Goal: Complete application form

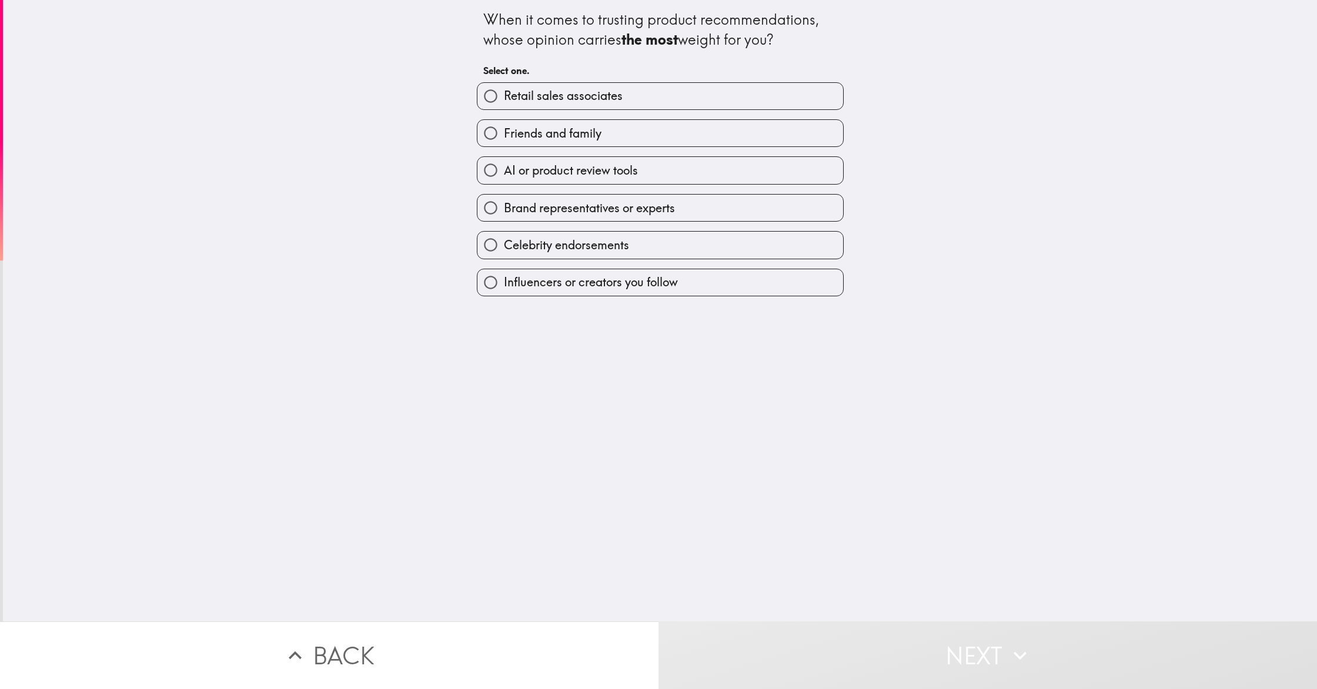
click at [579, 215] on span "Brand representatives or experts" at bounding box center [589, 208] width 171 height 16
click at [504, 215] on input "Brand representatives or experts" at bounding box center [491, 208] width 26 height 26
radio input "true"
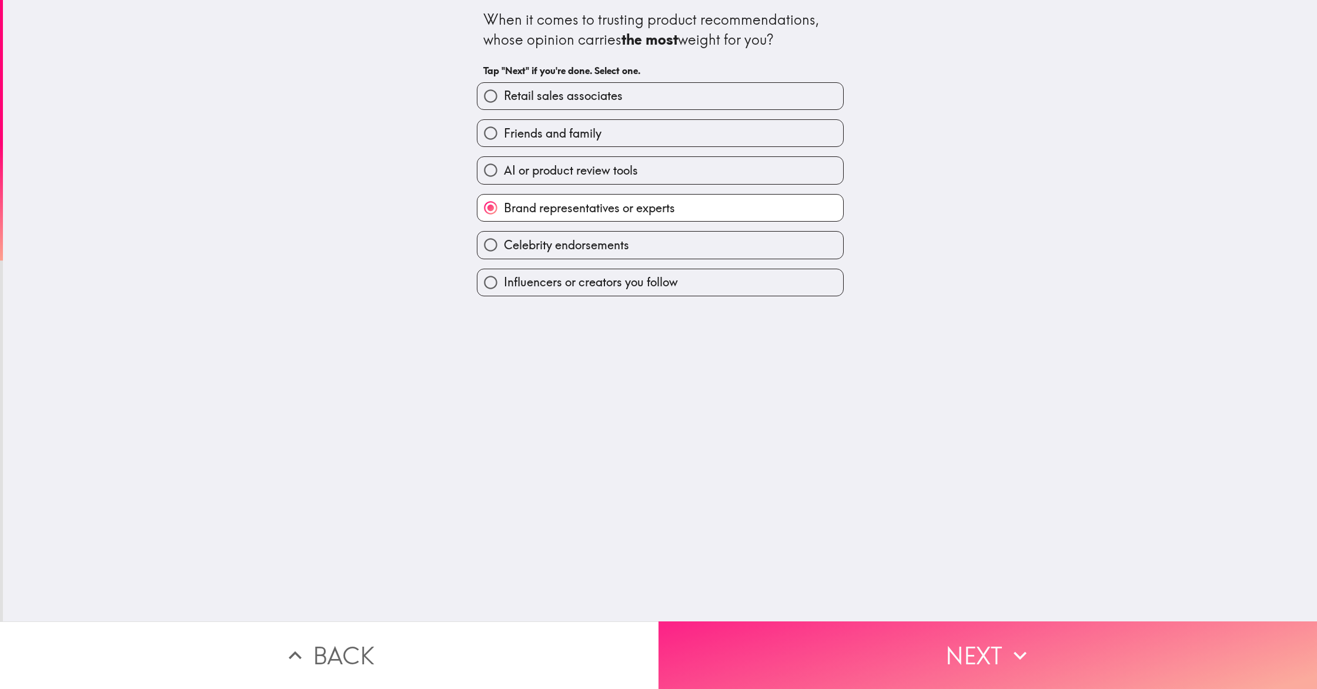
click at [971, 682] on button "Next" at bounding box center [988, 656] width 659 height 68
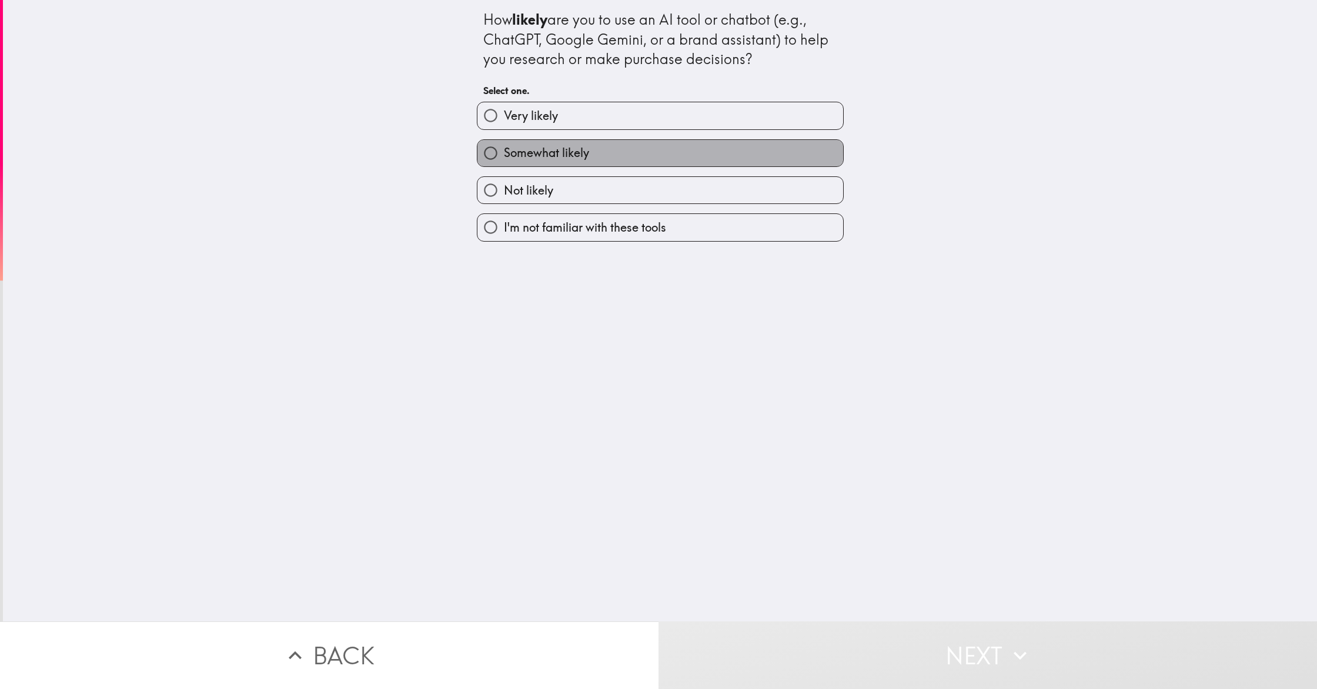
drag, startPoint x: 536, startPoint y: 152, endPoint x: 560, endPoint y: 179, distance: 35.8
click at [536, 152] on span "Somewhat likely" at bounding box center [546, 153] width 85 height 16
click at [504, 152] on input "Somewhat likely" at bounding box center [491, 153] width 26 height 26
radio input "true"
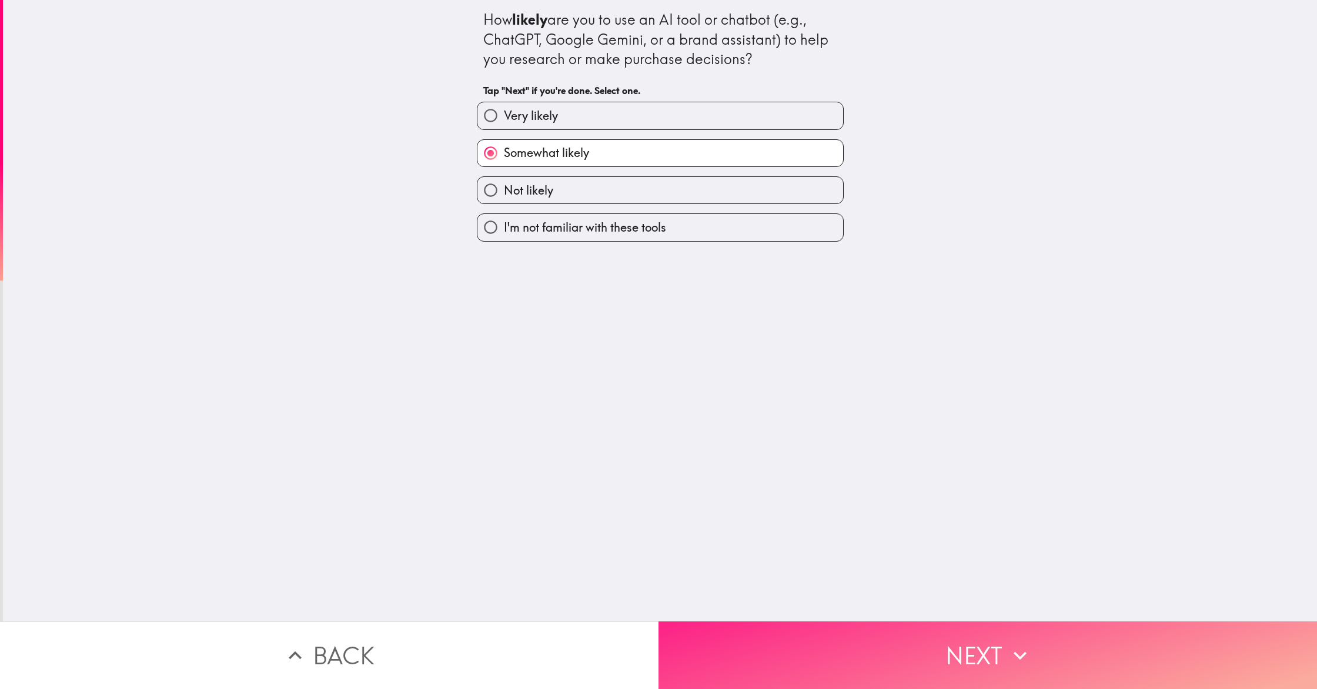
click at [950, 649] on button "Next" at bounding box center [988, 656] width 659 height 68
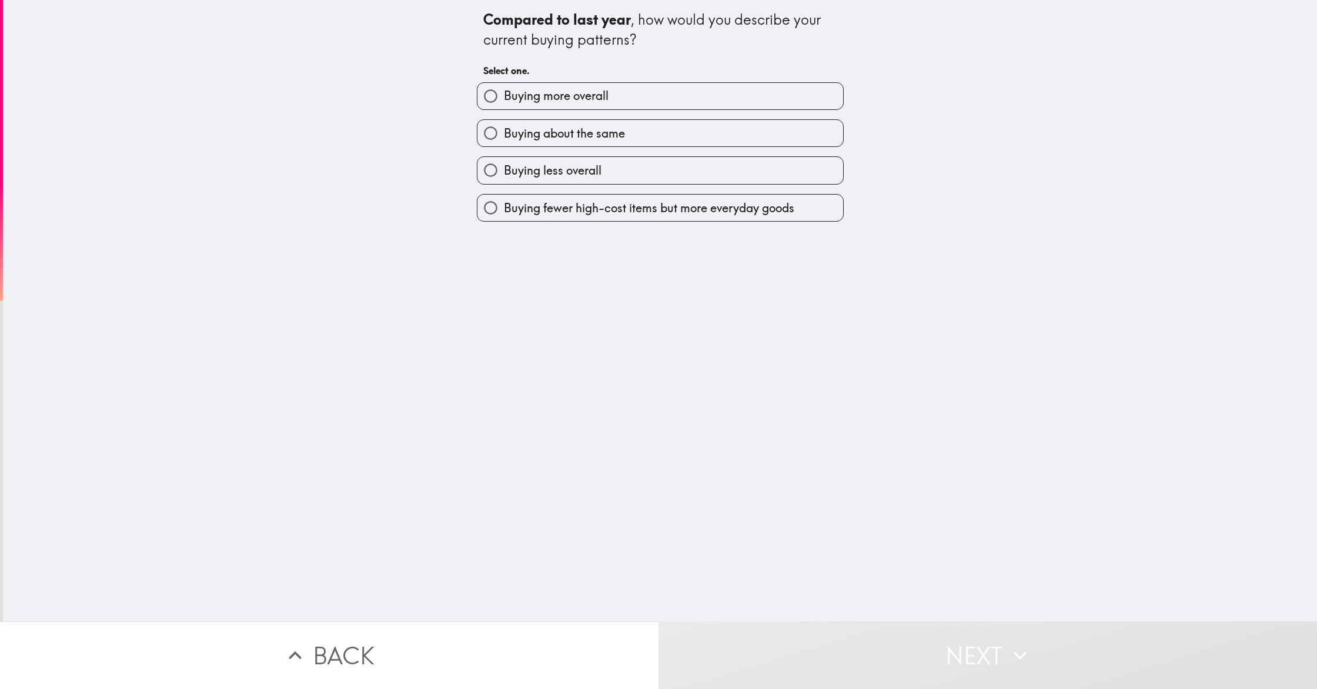
click at [532, 131] on span "Buying about the same" at bounding box center [564, 133] width 121 height 16
click at [504, 131] on input "Buying about the same" at bounding box center [491, 133] width 26 height 26
radio input "true"
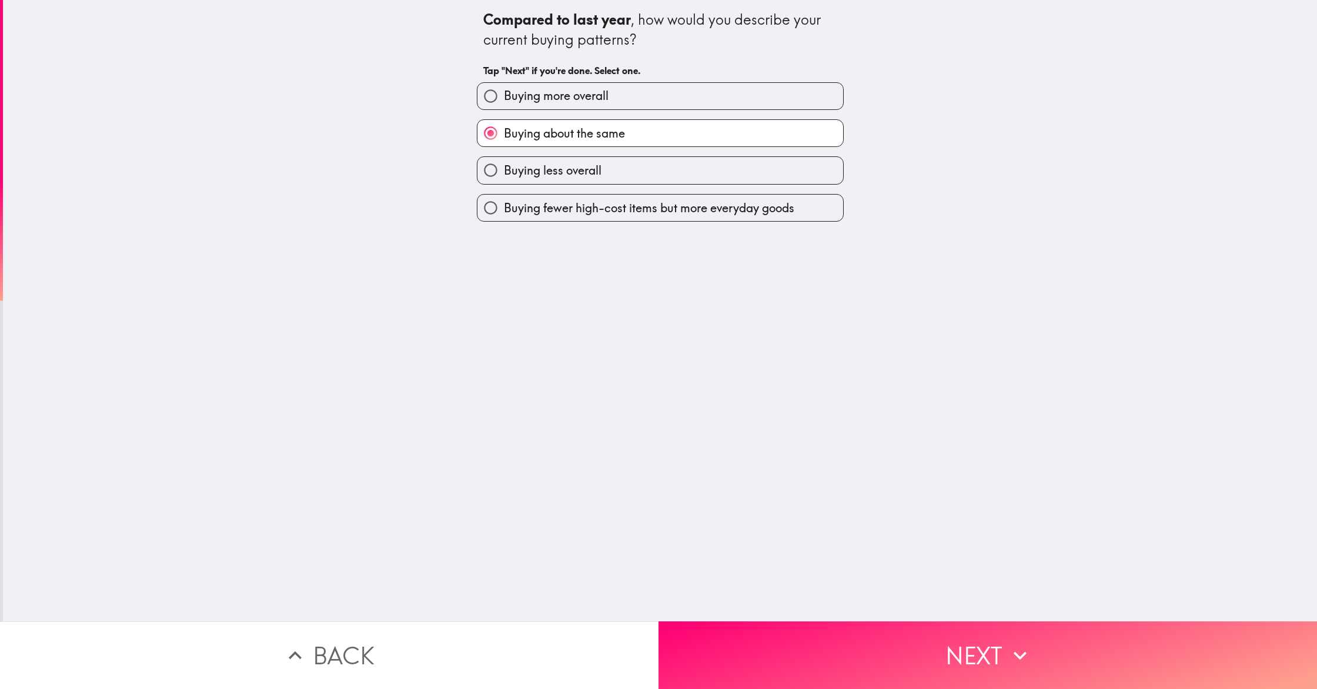
click at [589, 176] on span "Buying less overall" at bounding box center [553, 170] width 98 height 16
click at [504, 176] on input "Buying less overall" at bounding box center [491, 170] width 26 height 26
radio input "true"
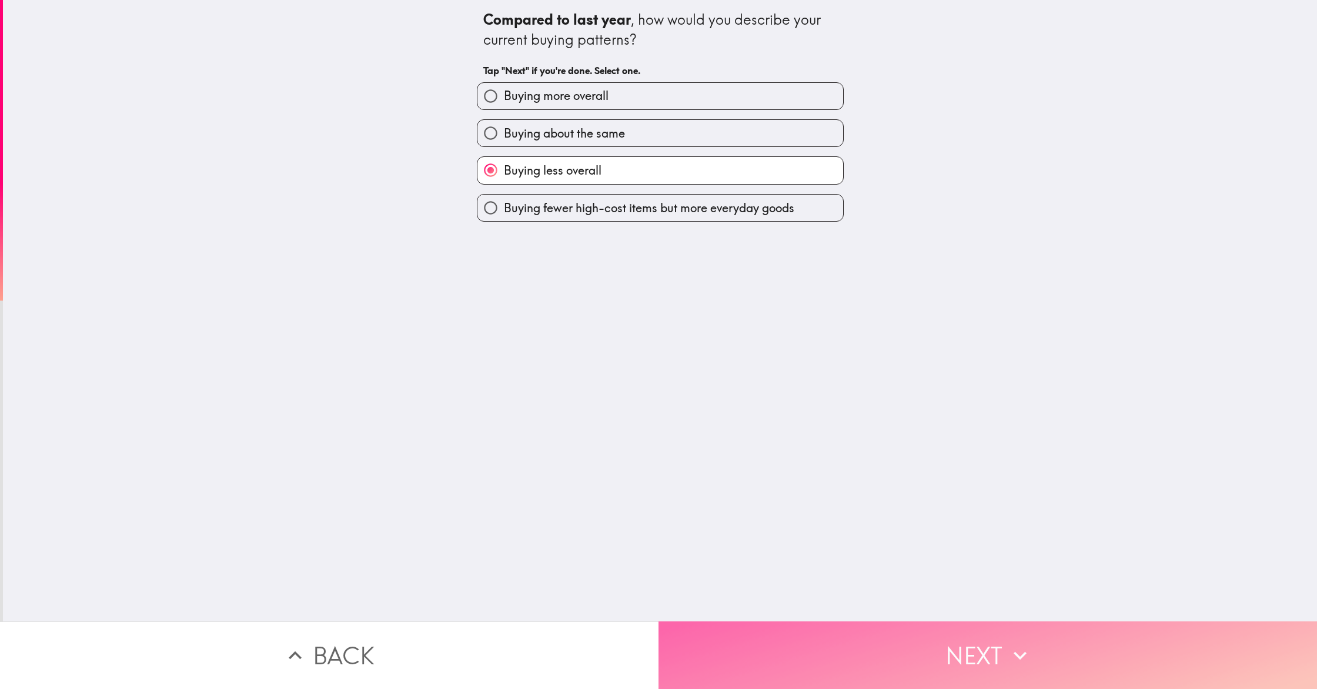
drag, startPoint x: 877, startPoint y: 649, endPoint x: 875, endPoint y: 643, distance: 7.1
click at [877, 649] on button "Next" at bounding box center [988, 656] width 659 height 68
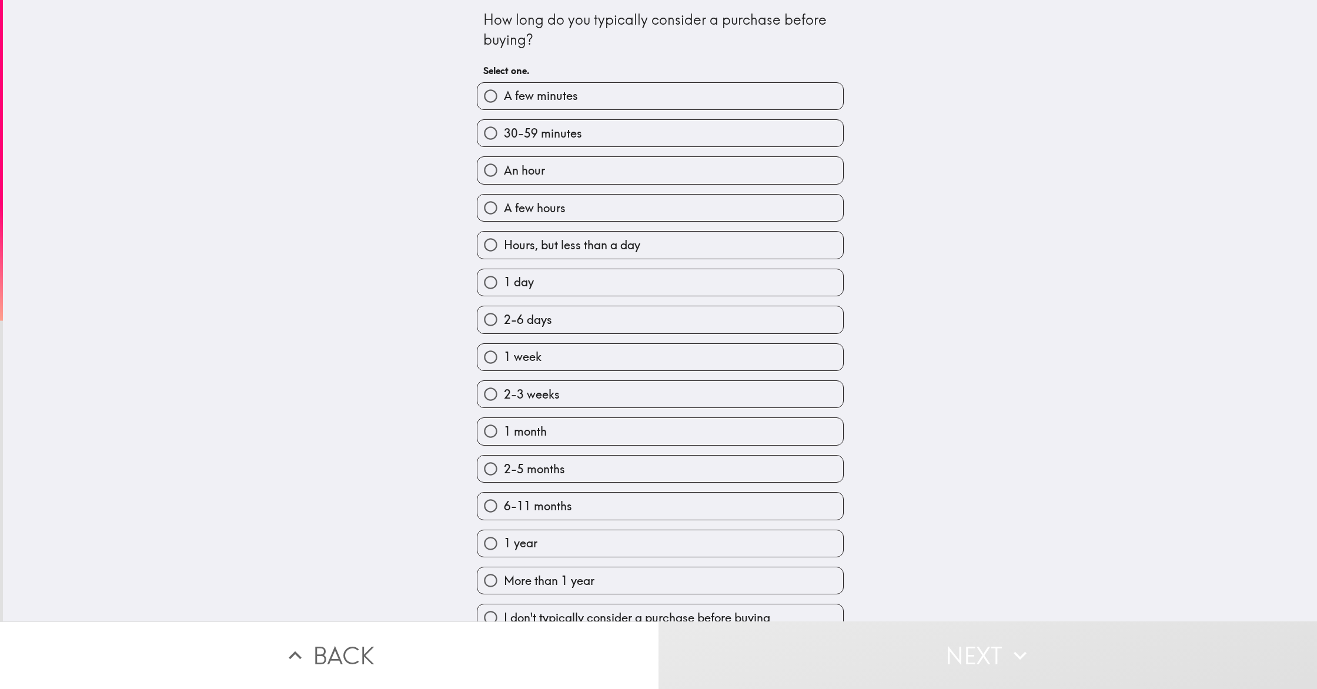
click at [560, 96] on span "A few minutes" at bounding box center [541, 96] width 74 height 16
click at [504, 96] on input "A few minutes" at bounding box center [491, 96] width 26 height 26
radio input "true"
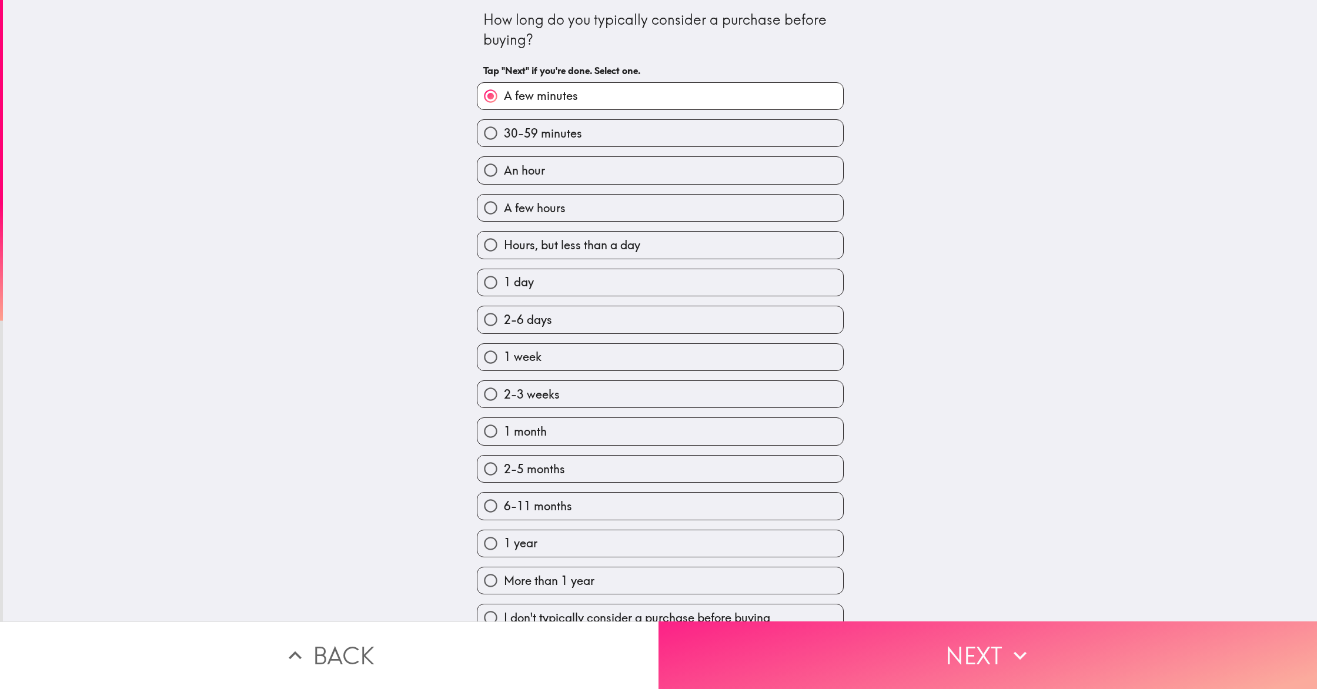
click at [927, 674] on button "Next" at bounding box center [988, 656] width 659 height 68
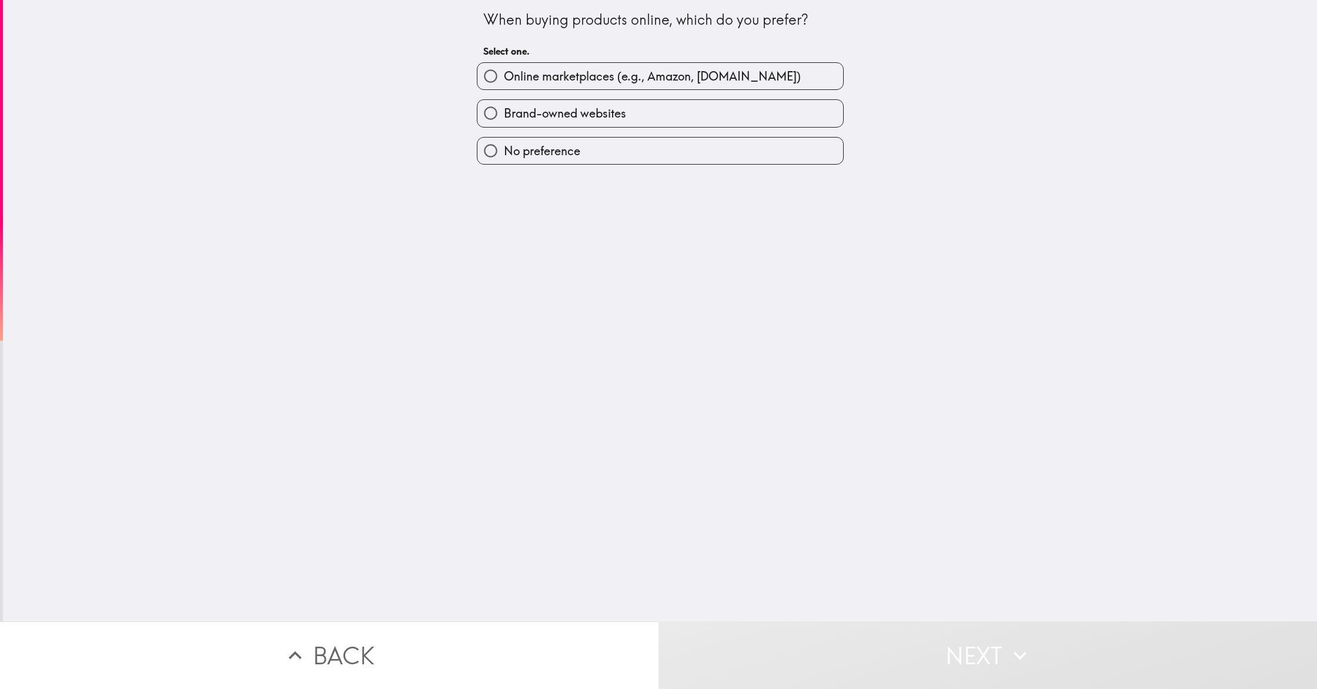
click at [598, 76] on span "Online marketplaces (e.g., Amazon, [DOMAIN_NAME])" at bounding box center [652, 76] width 297 height 16
click at [504, 76] on input "Online marketplaces (e.g., Amazon, [DOMAIN_NAME])" at bounding box center [491, 76] width 26 height 26
radio input "true"
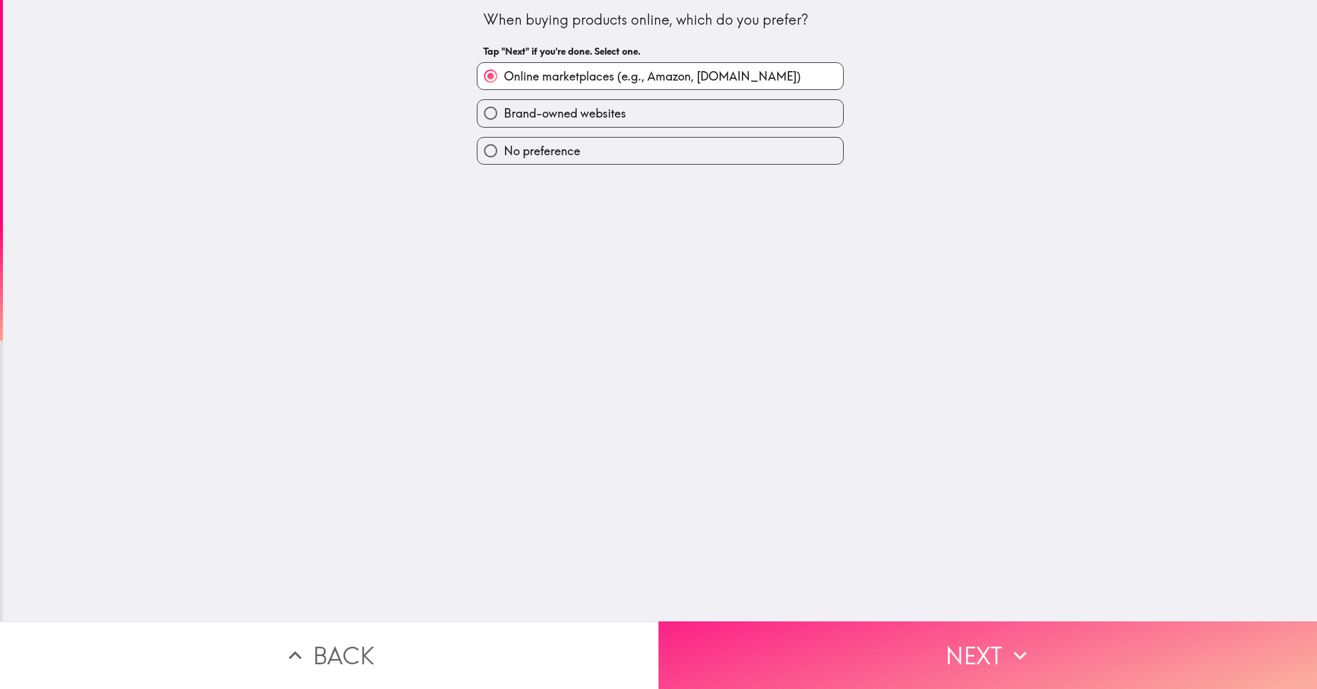
click at [852, 642] on button "Next" at bounding box center [988, 656] width 659 height 68
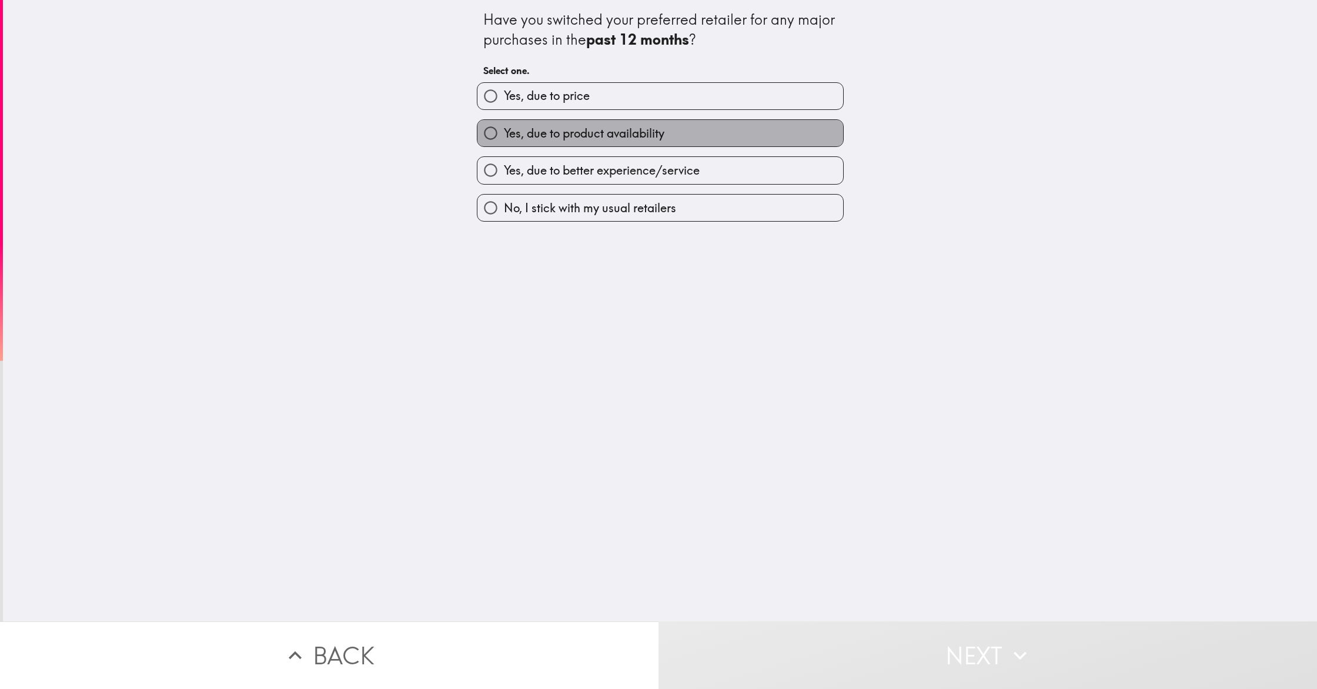
click at [549, 142] on label "Yes, due to product availability" at bounding box center [661, 133] width 366 height 26
click at [504, 142] on input "Yes, due to product availability" at bounding box center [491, 133] width 26 height 26
radio input "true"
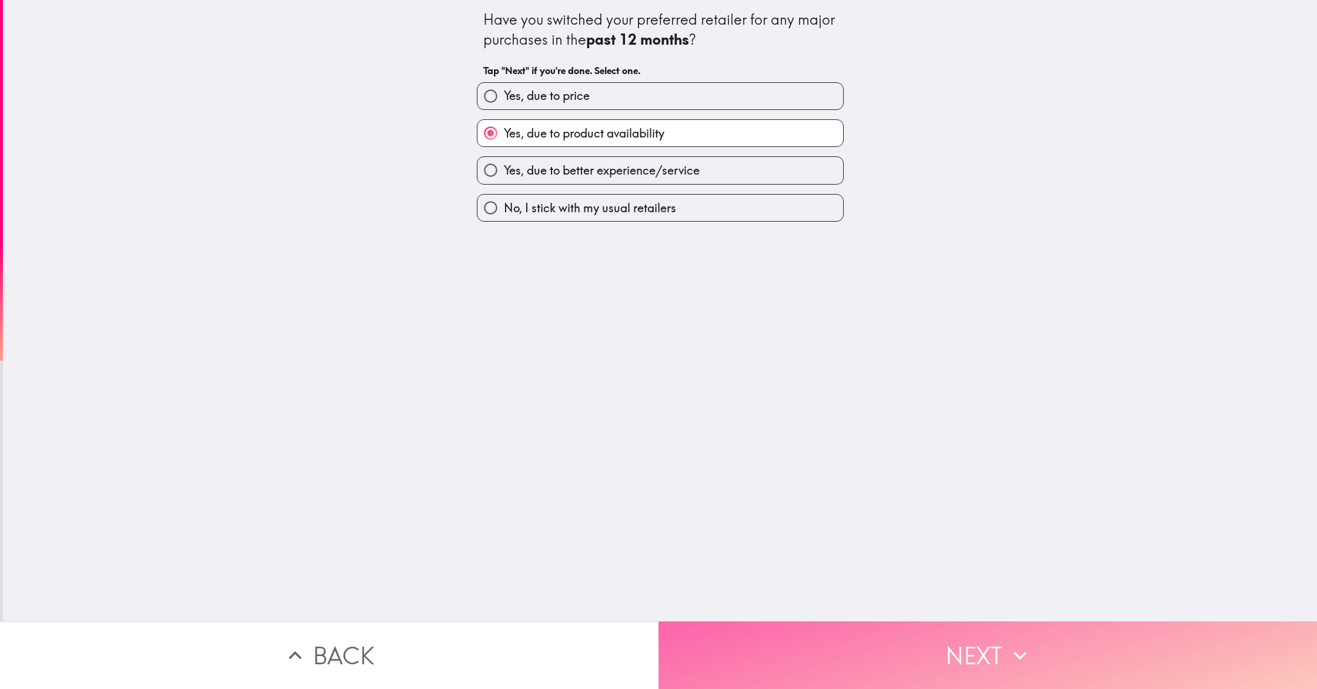
click at [854, 651] on button "Next" at bounding box center [988, 656] width 659 height 68
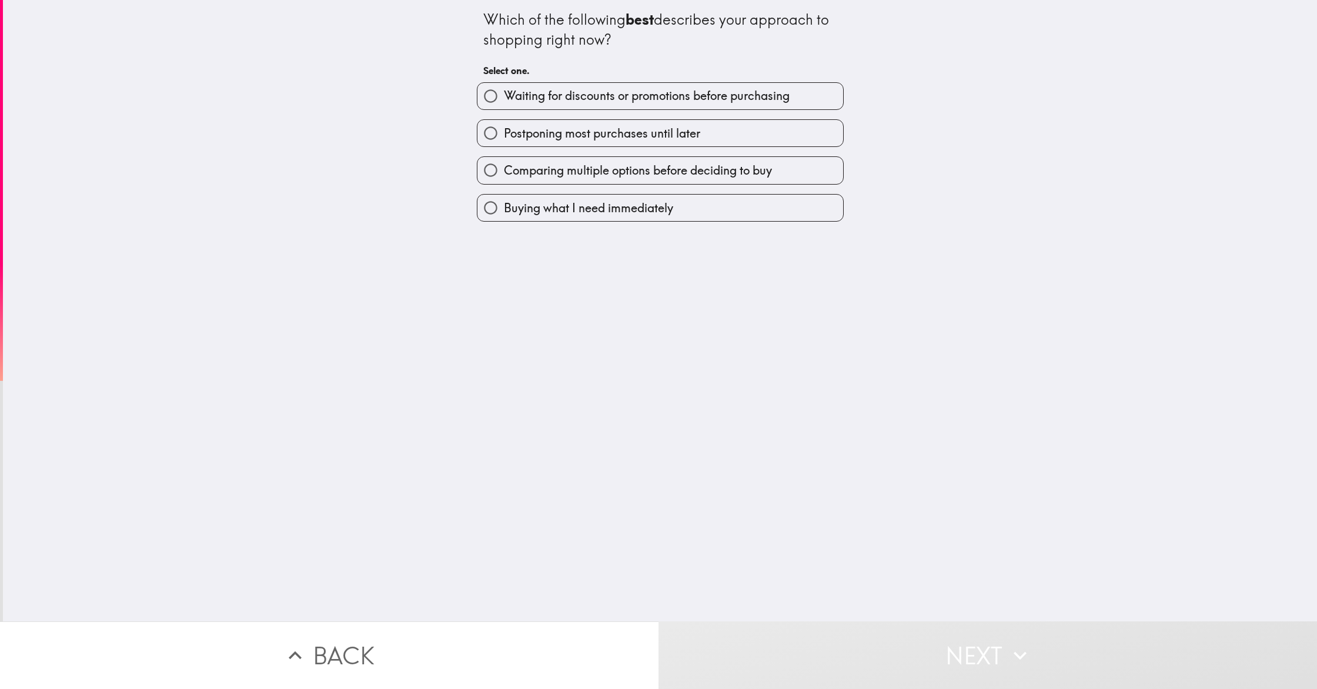
click at [556, 102] on span "Waiting for discounts or promotions before purchasing" at bounding box center [647, 96] width 286 height 16
click at [504, 102] on input "Waiting for discounts or promotions before purchasing" at bounding box center [491, 96] width 26 height 26
radio input "true"
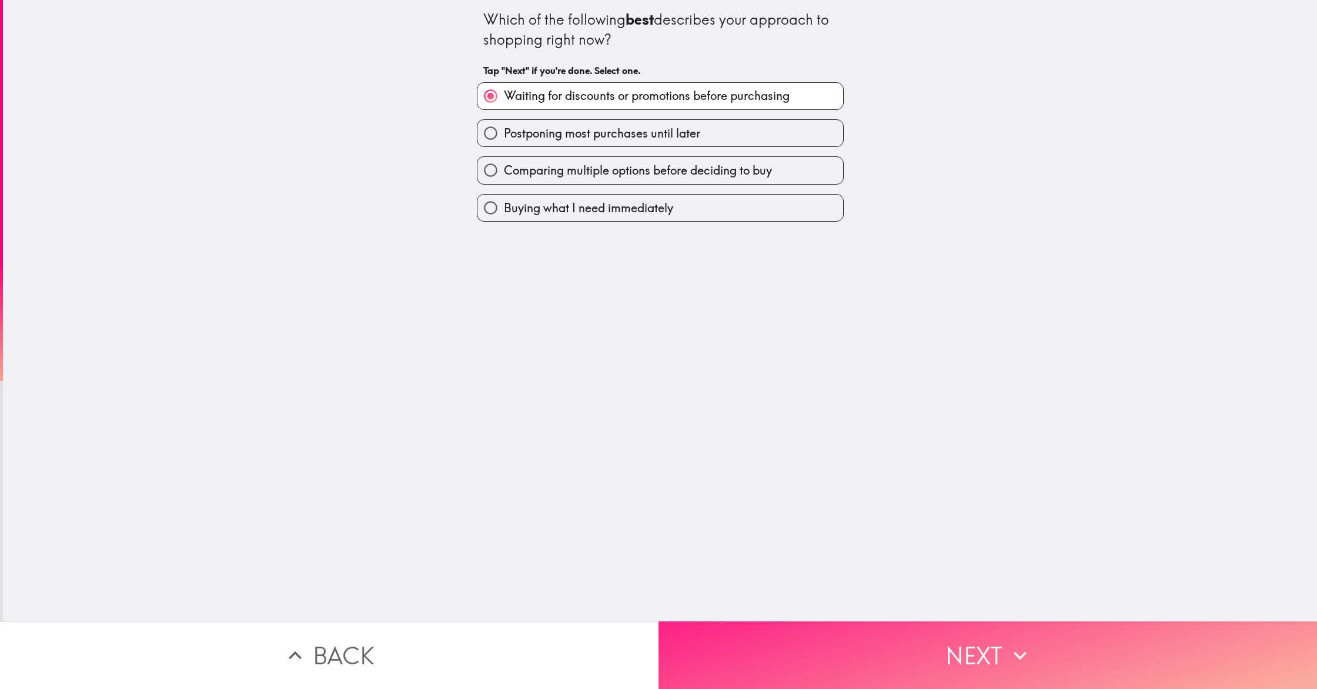
click at [856, 676] on button "Next" at bounding box center [988, 656] width 659 height 68
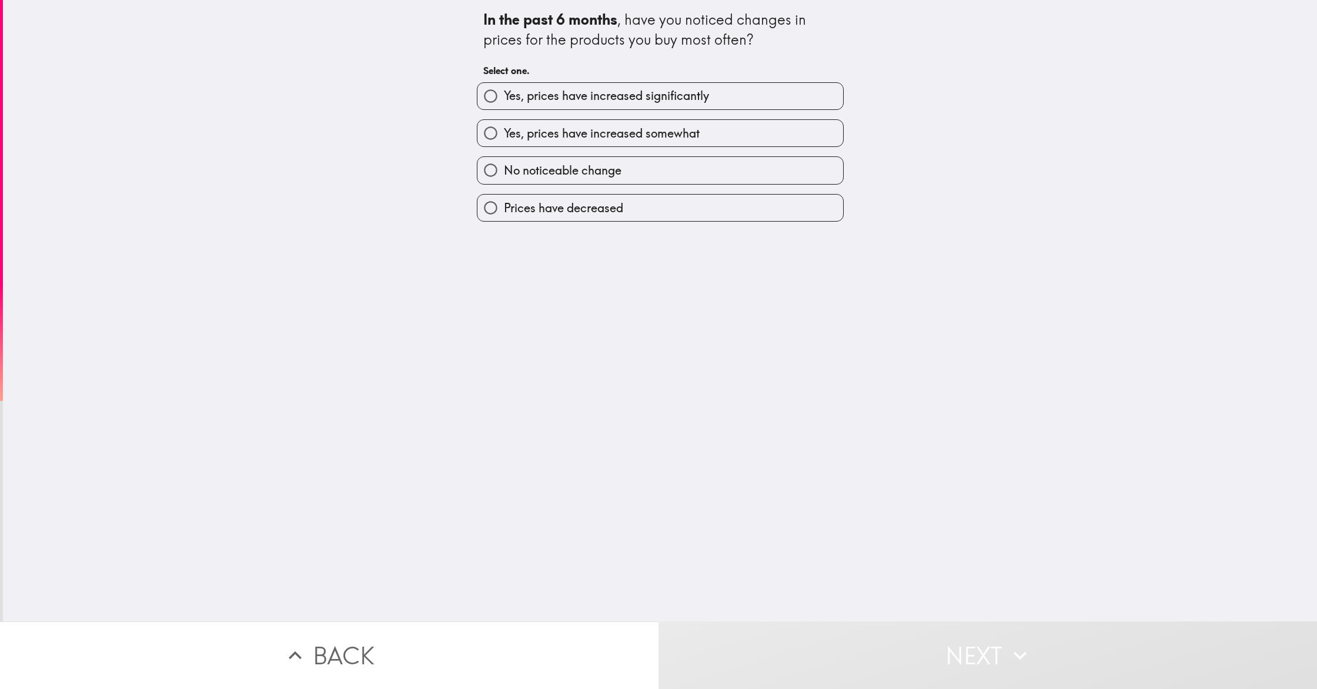
click at [533, 93] on span "Yes, prices have increased significantly" at bounding box center [606, 96] width 205 height 16
click at [504, 93] on input "Yes, prices have increased significantly" at bounding box center [491, 96] width 26 height 26
radio input "true"
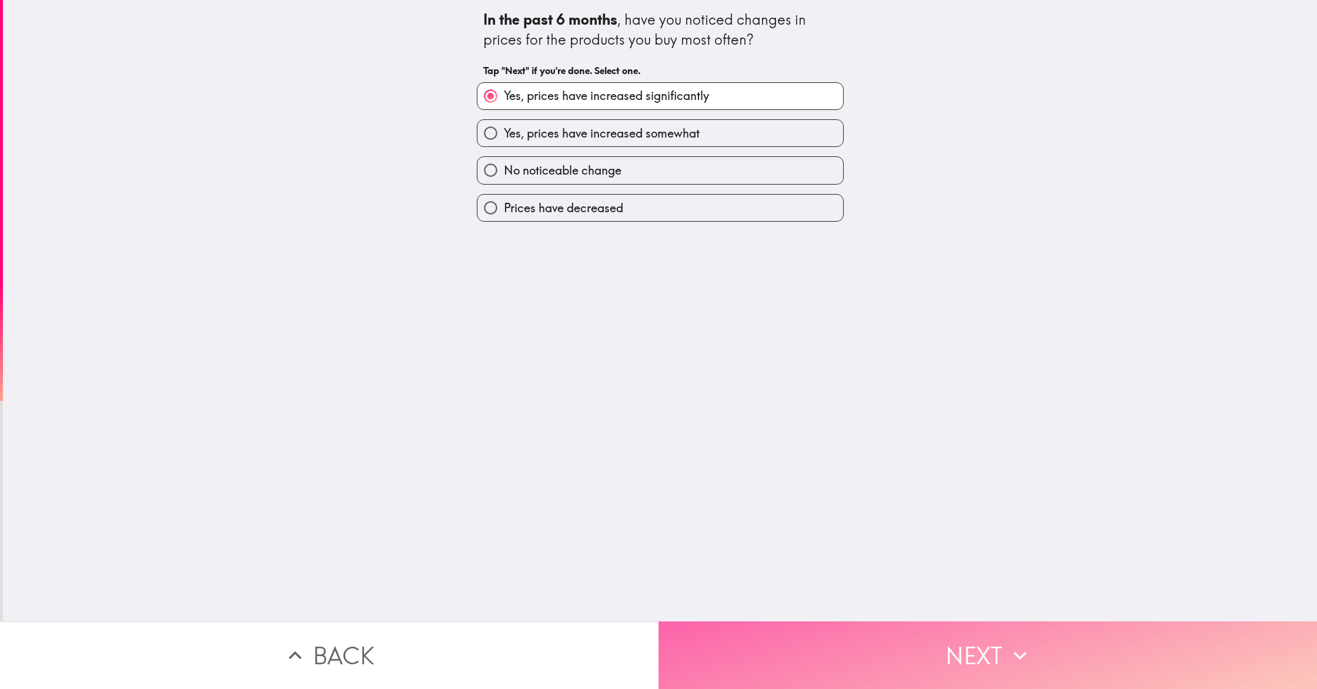
click at [889, 670] on button "Next" at bounding box center [988, 656] width 659 height 68
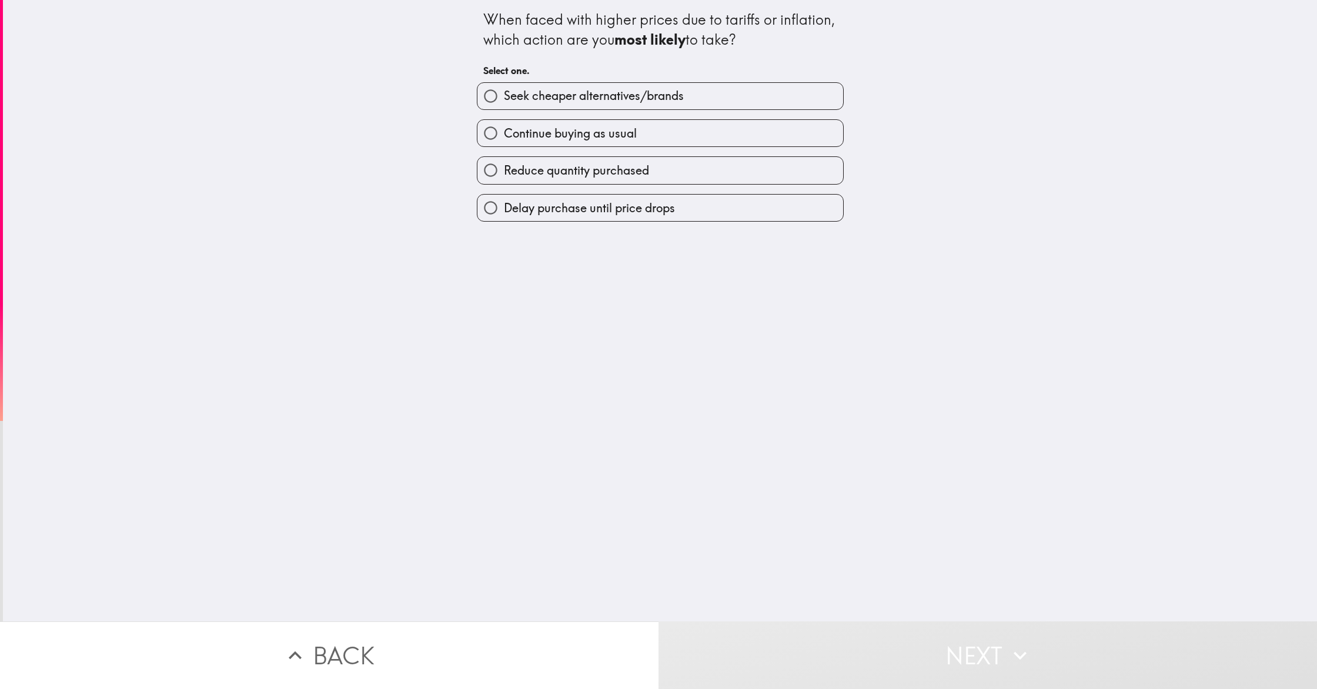
click at [580, 211] on span "Delay purchase until price drops" at bounding box center [589, 208] width 171 height 16
click at [504, 211] on input "Delay purchase until price drops" at bounding box center [491, 208] width 26 height 26
radio input "true"
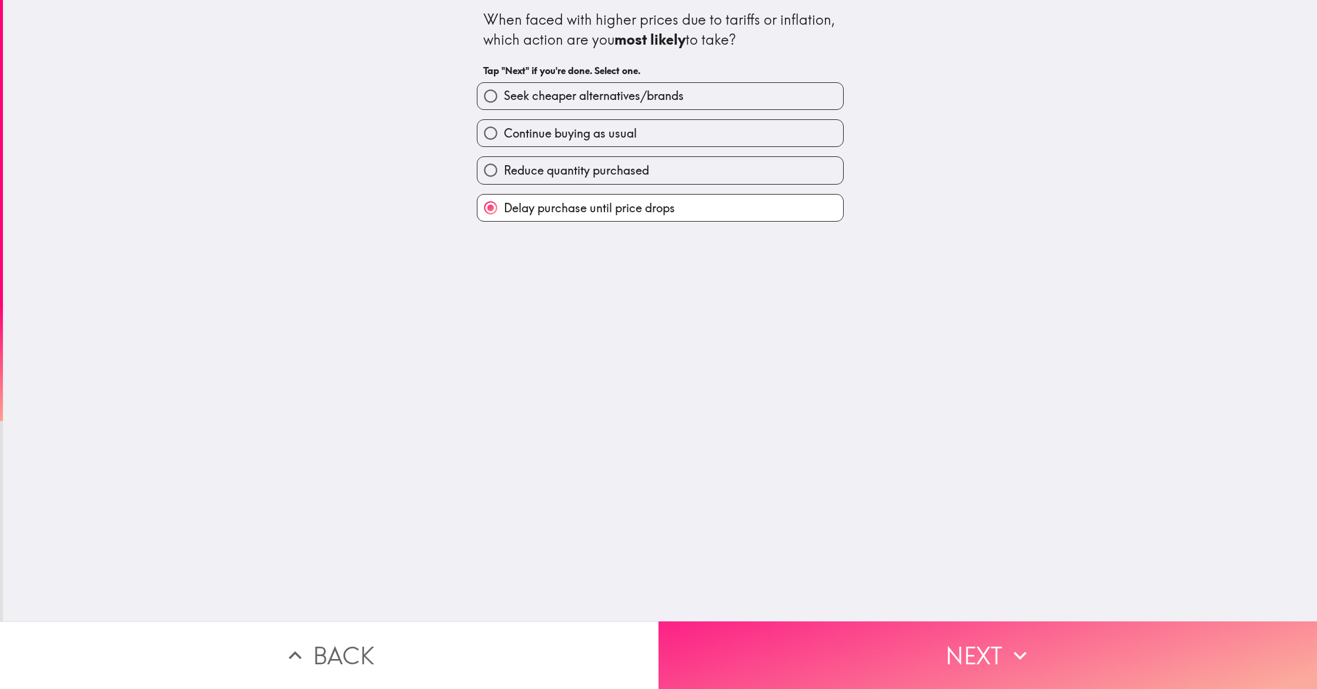
click at [825, 640] on button "Next" at bounding box center [988, 656] width 659 height 68
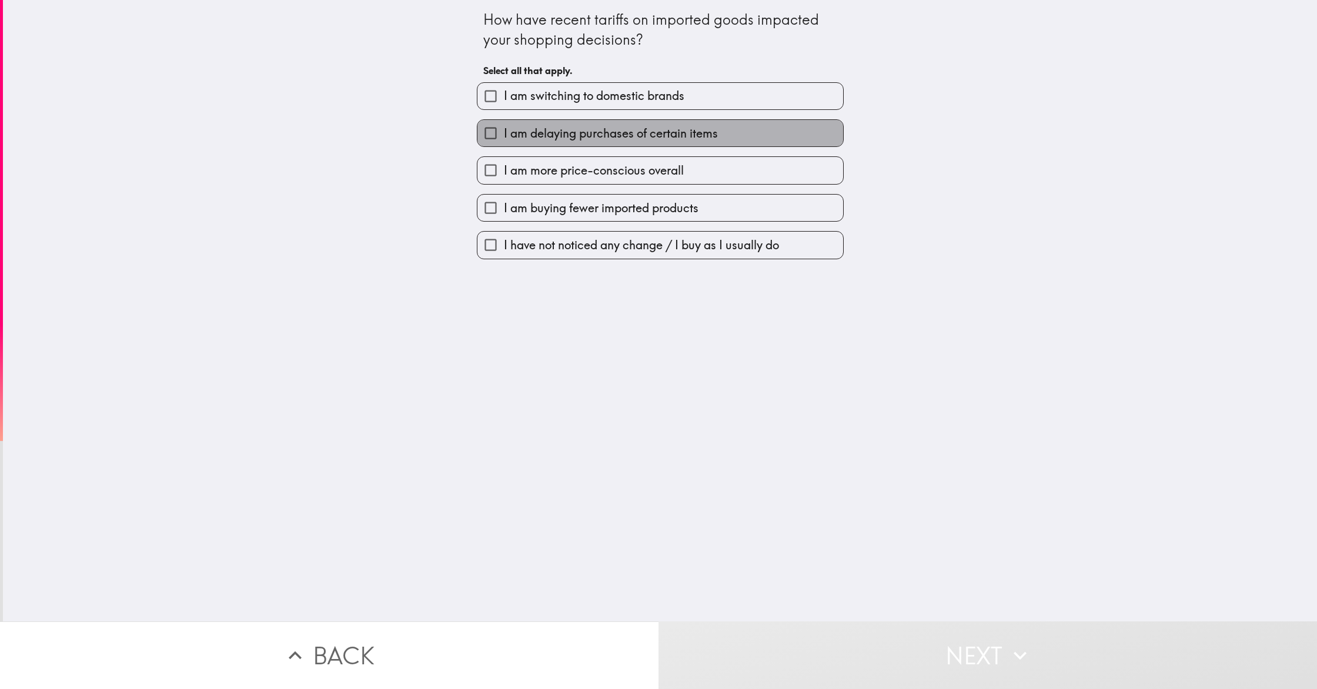
click at [572, 139] on span "I am delaying purchases of certain items" at bounding box center [611, 133] width 214 height 16
click at [504, 139] on input "I am delaying purchases of certain items" at bounding box center [491, 133] width 26 height 26
checkbox input "true"
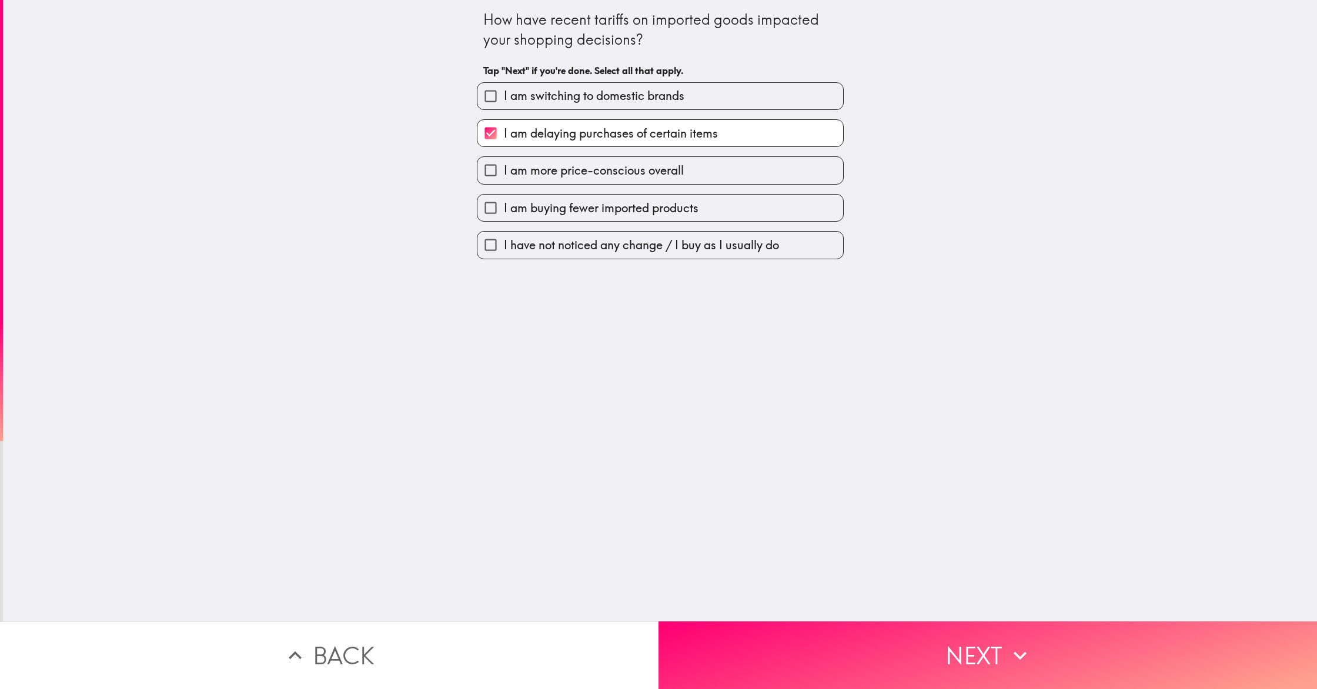
click at [585, 172] on span "I am more price-conscious overall" at bounding box center [594, 170] width 180 height 16
click at [504, 172] on input "I am more price-conscious overall" at bounding box center [491, 170] width 26 height 26
checkbox input "true"
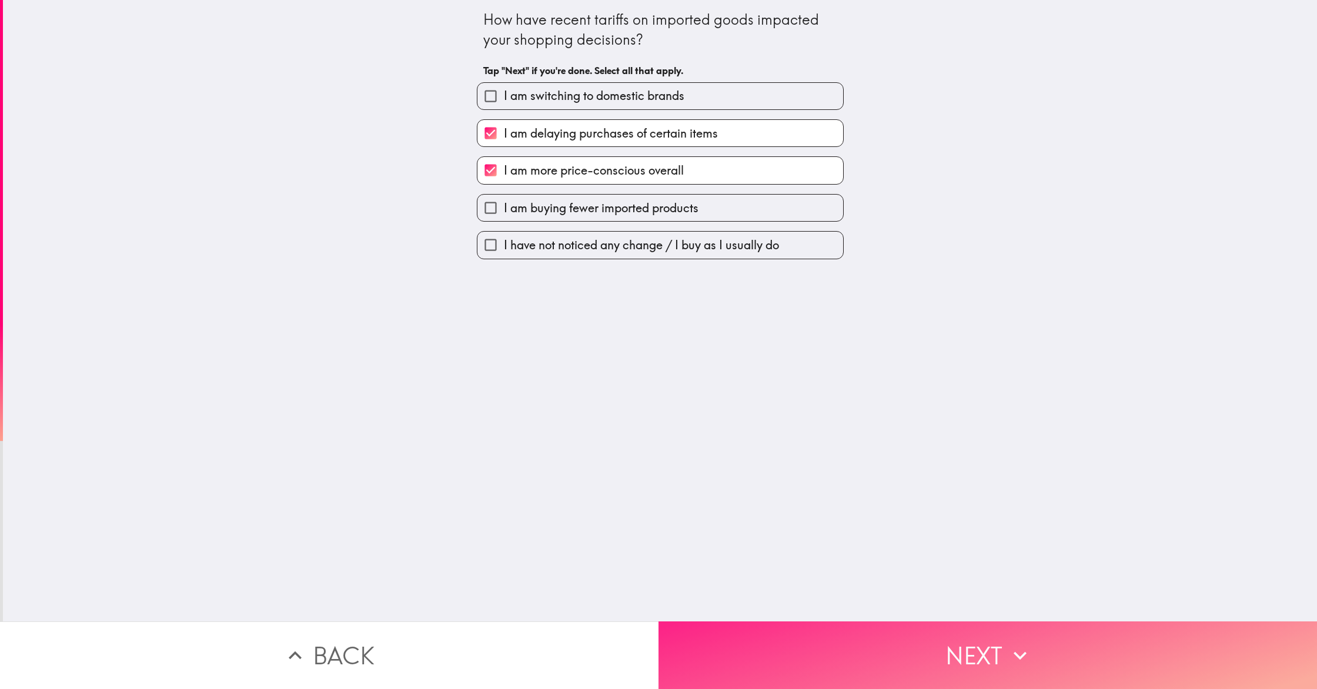
click at [863, 588] on div "How have recent tariffs on imported goods impacted your shopping decisions? Tap…" at bounding box center [660, 311] width 1314 height 622
click at [887, 633] on button "Next" at bounding box center [988, 656] width 659 height 68
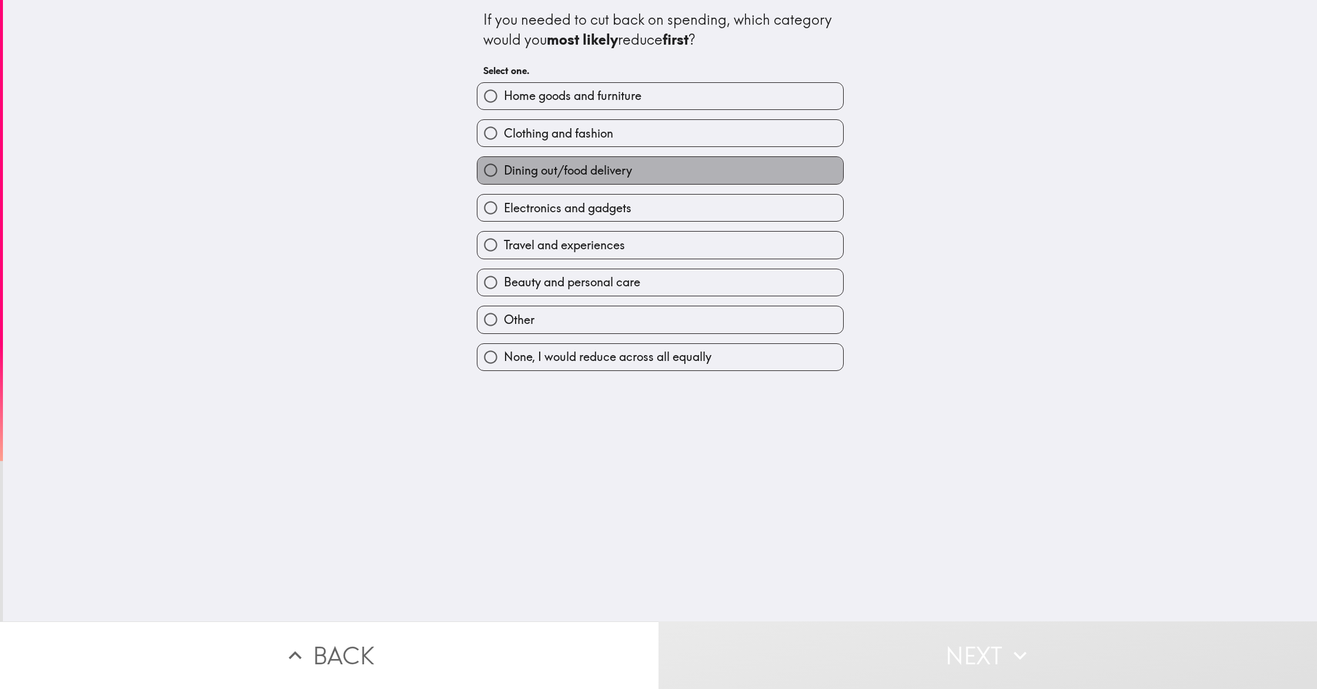
click at [551, 176] on span "Dining out/food delivery" at bounding box center [568, 170] width 128 height 16
click at [504, 176] on input "Dining out/food delivery" at bounding box center [491, 170] width 26 height 26
radio input "true"
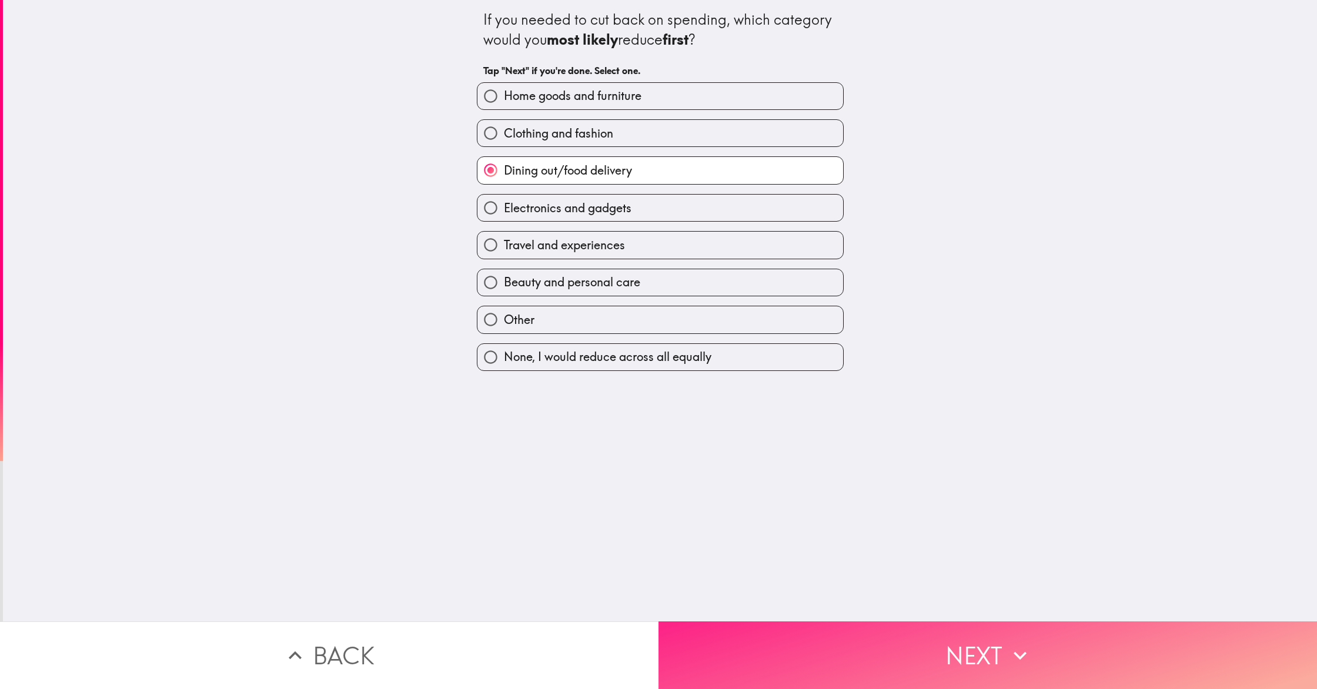
click at [799, 677] on button "Next" at bounding box center [988, 656] width 659 height 68
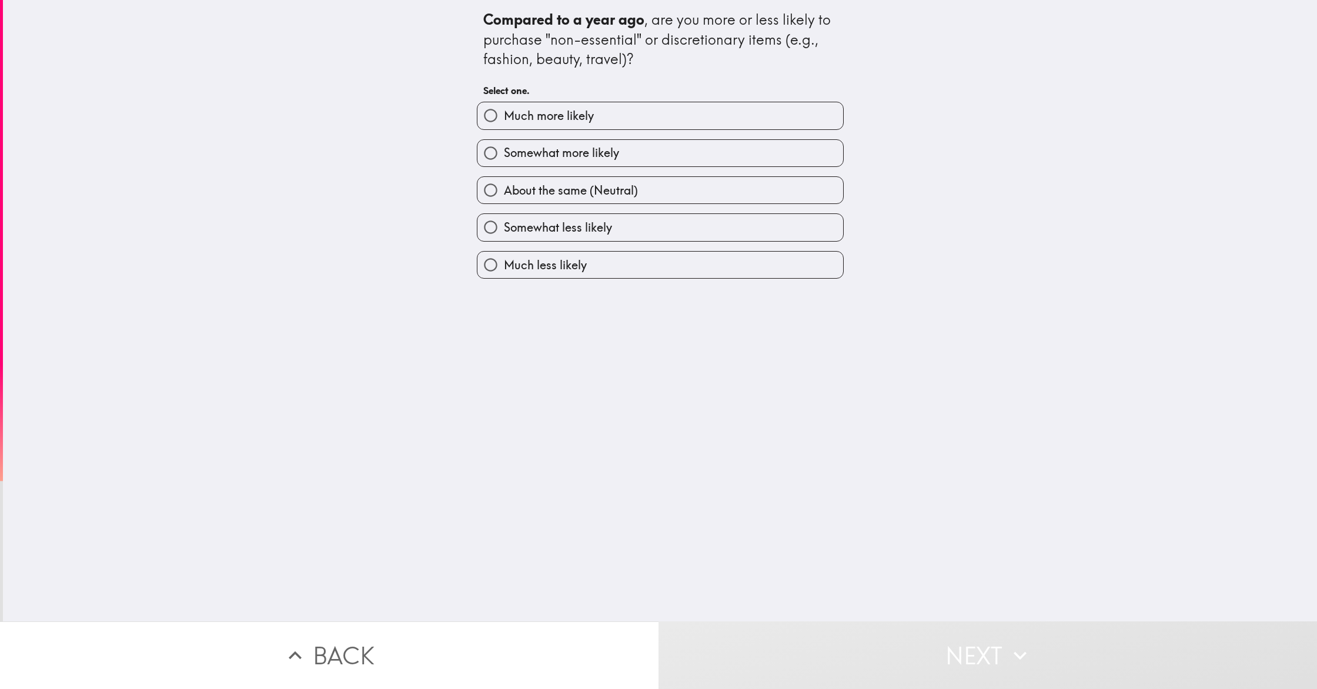
click at [558, 265] on span "Much less likely" at bounding box center [545, 265] width 83 height 16
click at [504, 265] on input "Much less likely" at bounding box center [491, 265] width 26 height 26
radio input "true"
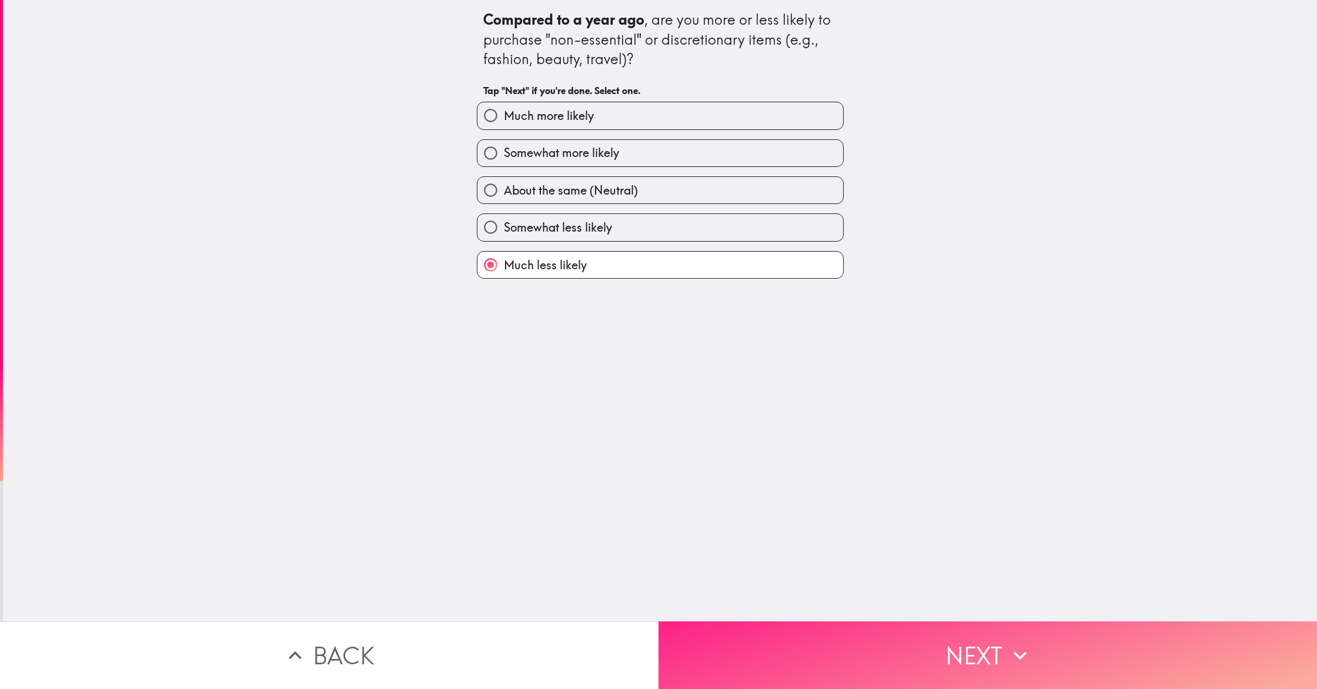
click at [831, 645] on button "Next" at bounding box center [988, 656] width 659 height 68
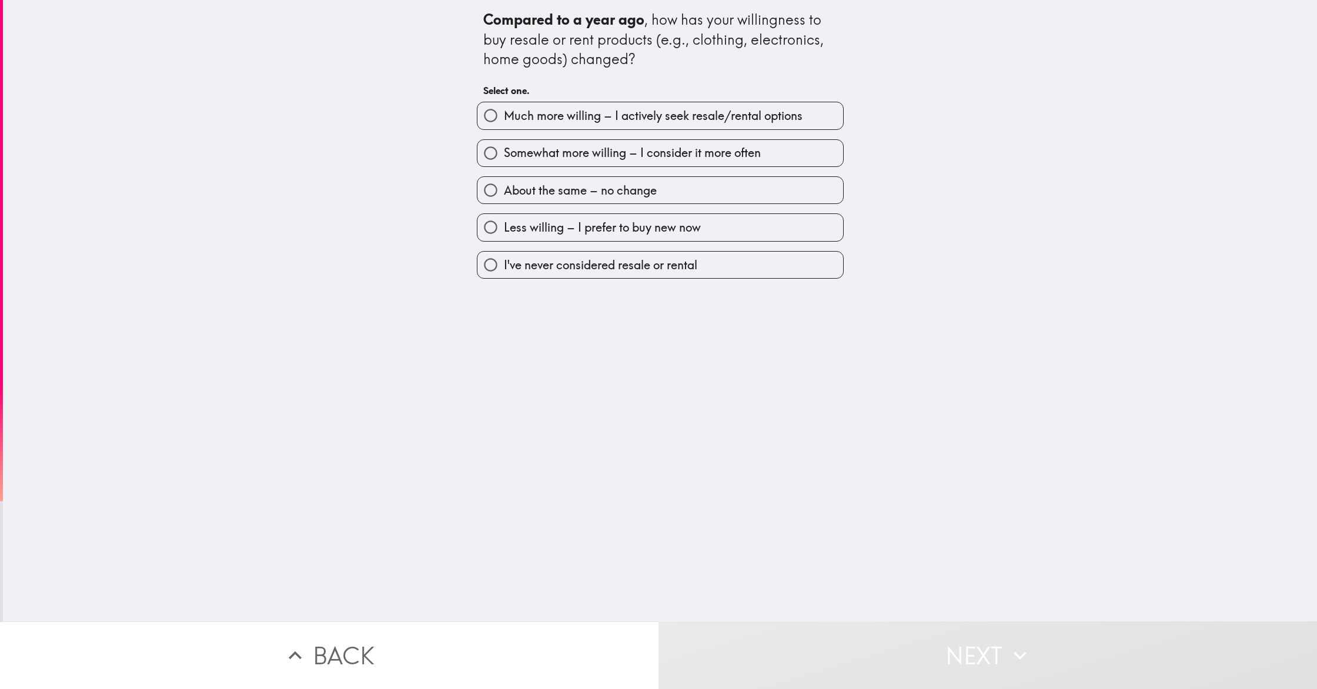
click at [570, 122] on span "Much more willing – I actively seek resale/rental options" at bounding box center [653, 116] width 299 height 16
click at [504, 122] on input "Much more willing – I actively seek resale/rental options" at bounding box center [491, 115] width 26 height 26
radio input "true"
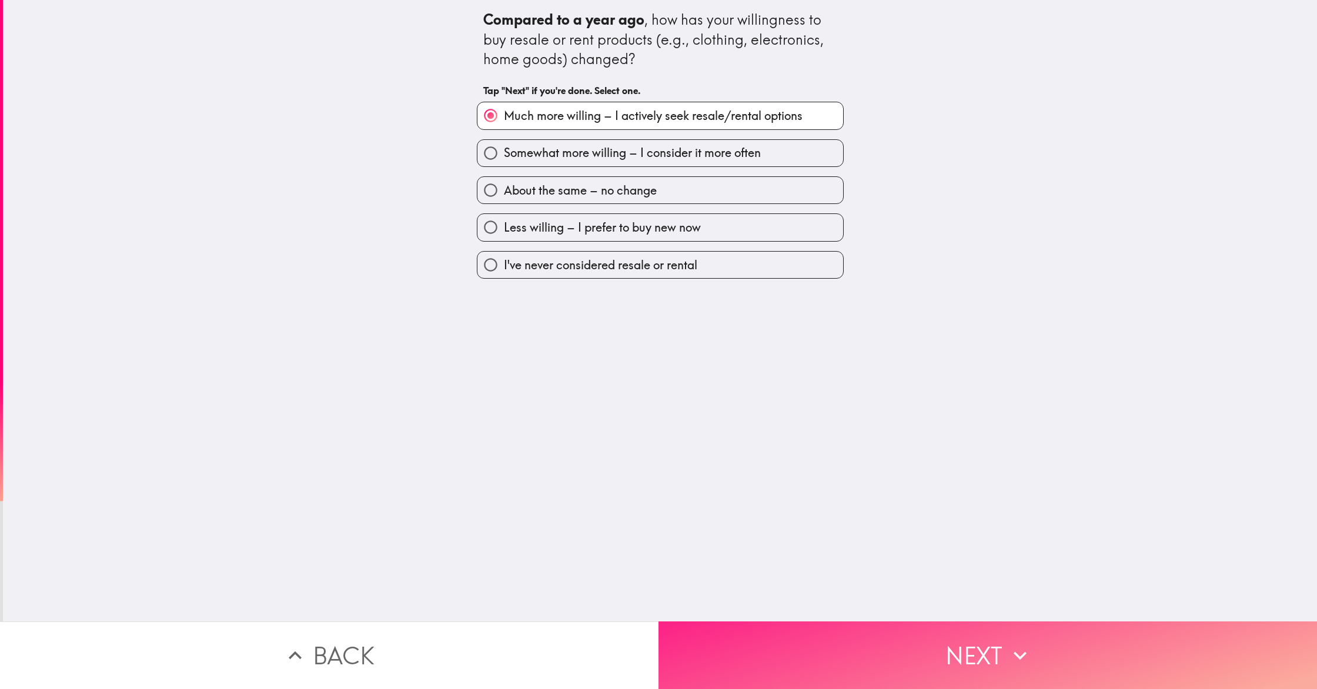
click at [885, 656] on button "Next" at bounding box center [988, 656] width 659 height 68
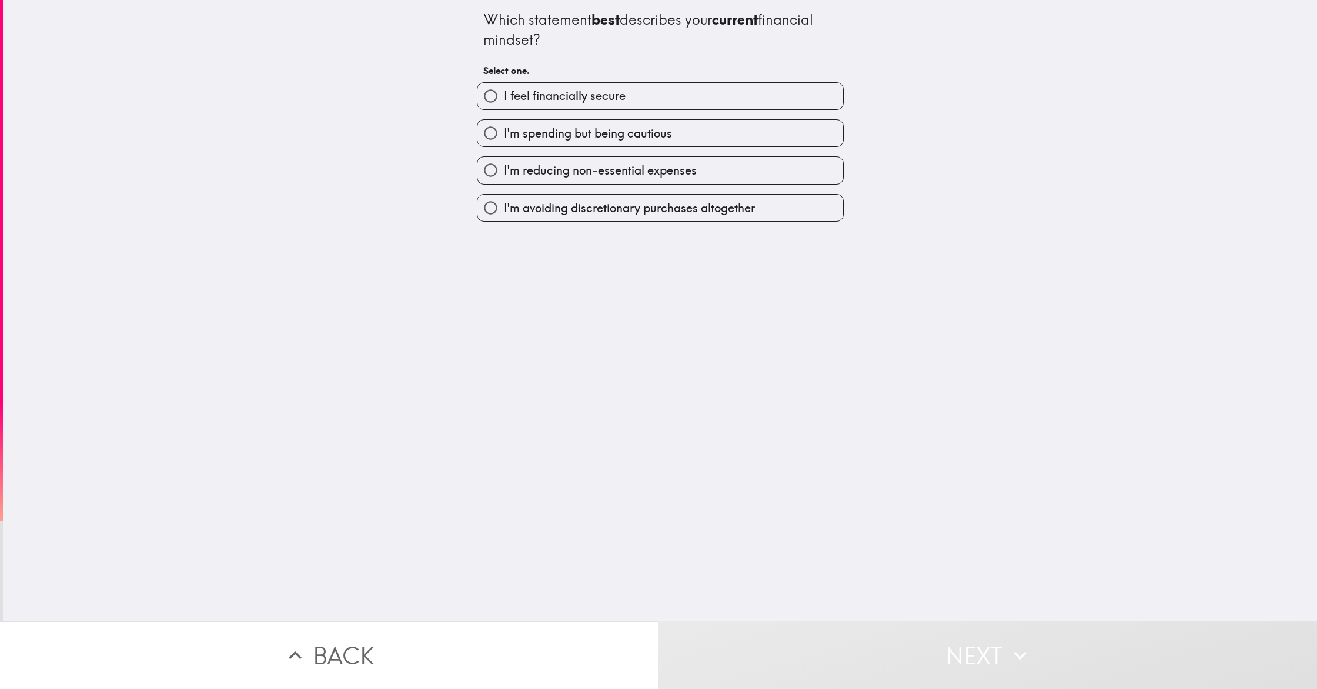
click at [585, 175] on span "I'm reducing non-essential expenses" at bounding box center [600, 170] width 193 height 16
click at [504, 175] on input "I'm reducing non-essential expenses" at bounding box center [491, 170] width 26 height 26
radio input "true"
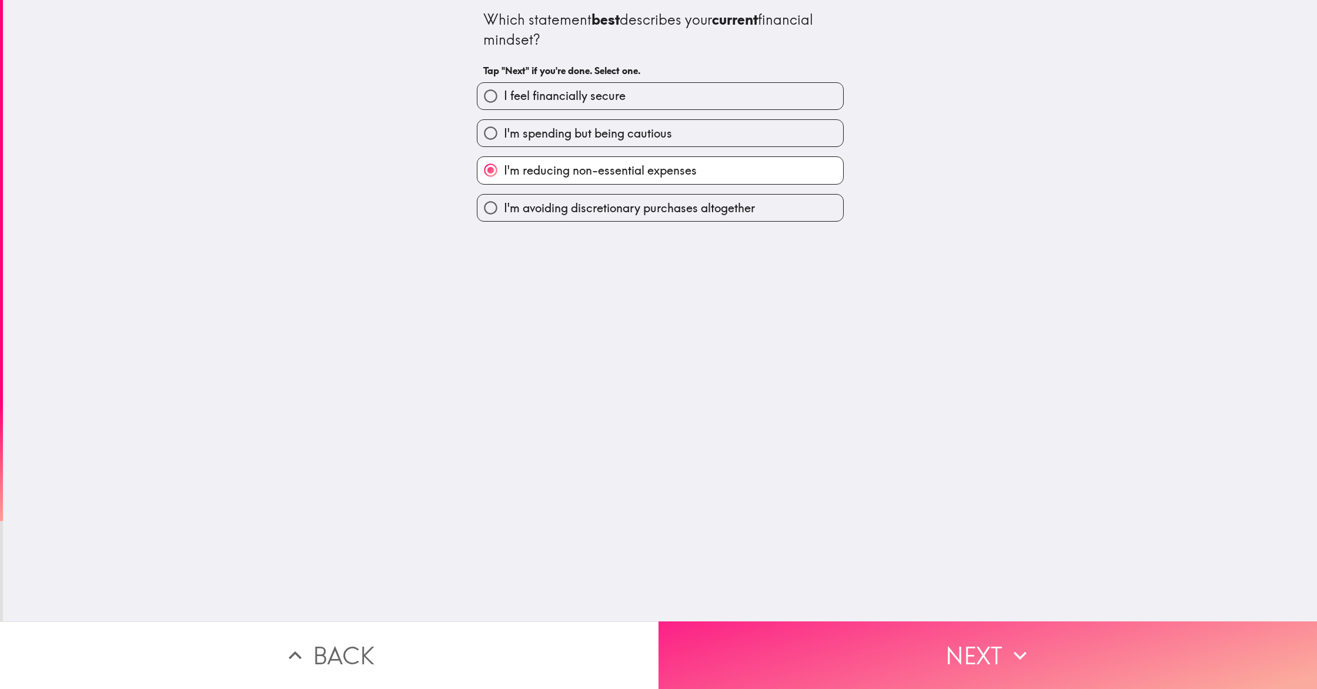
click at [944, 641] on button "Next" at bounding box center [988, 656] width 659 height 68
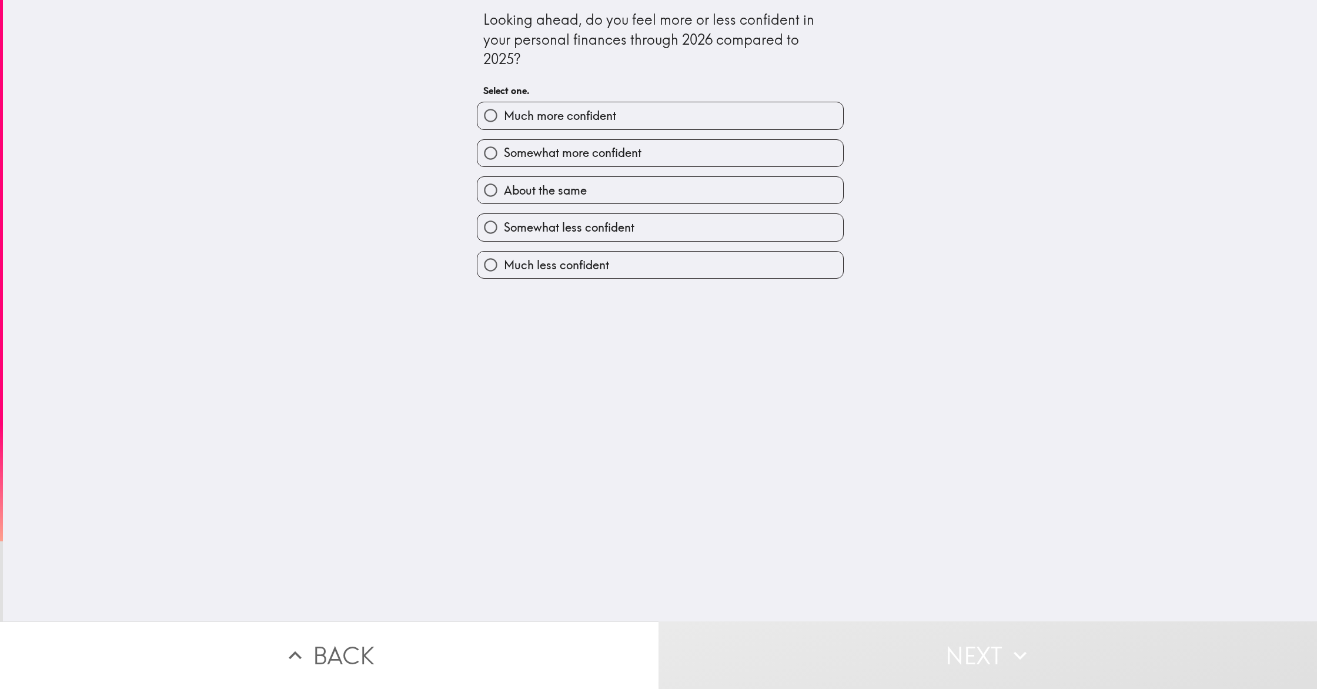
click at [585, 271] on span "Much less confident" at bounding box center [556, 265] width 105 height 16
click at [504, 271] on input "Much less confident" at bounding box center [491, 265] width 26 height 26
radio input "true"
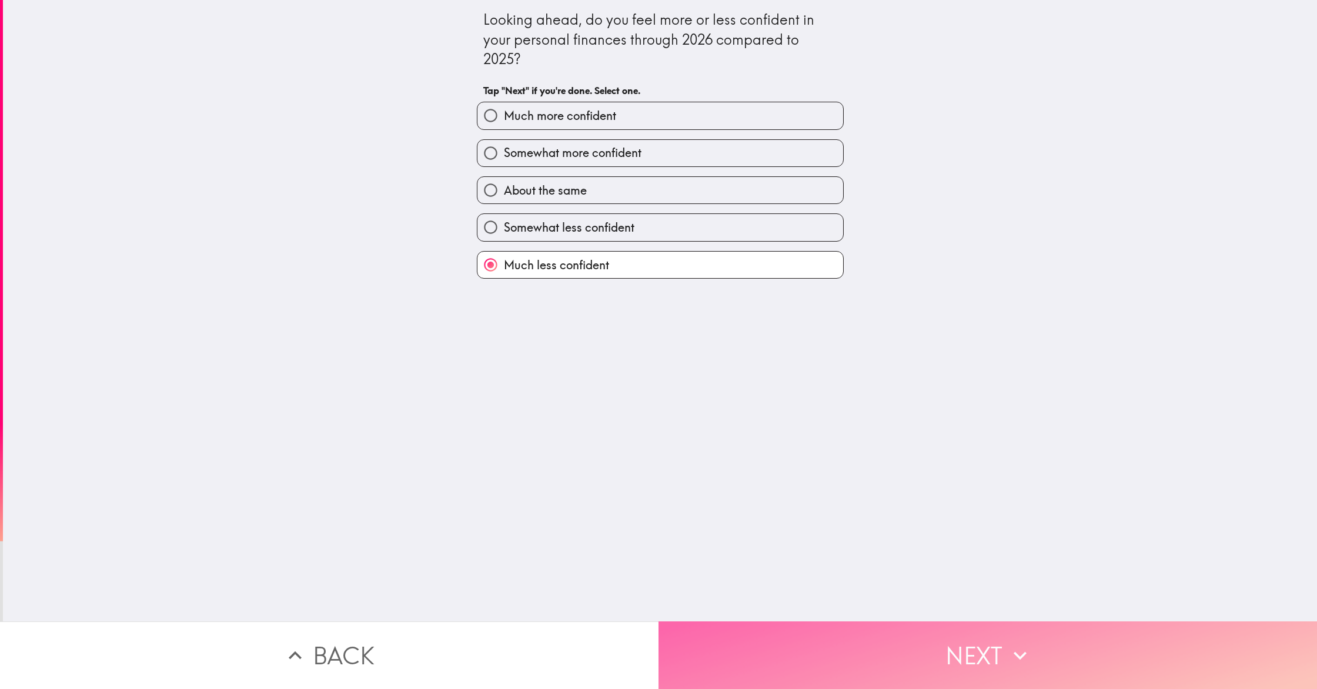
click at [867, 635] on button "Next" at bounding box center [988, 656] width 659 height 68
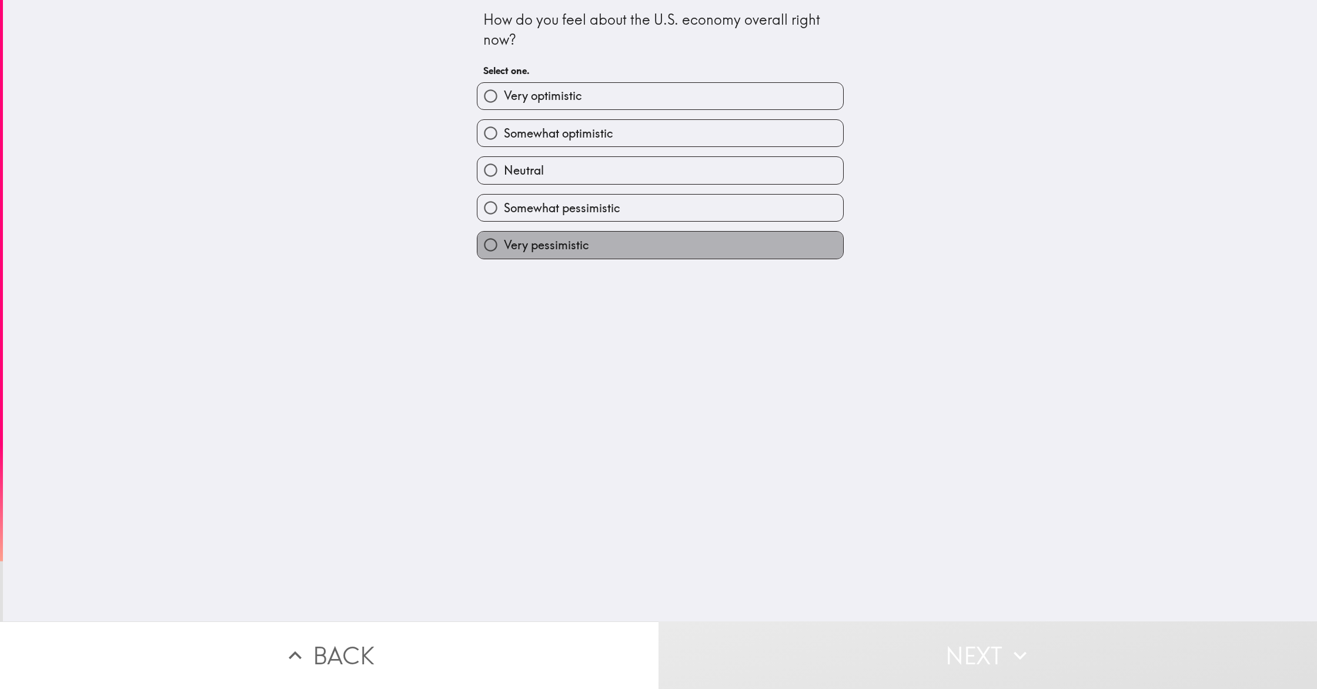
drag, startPoint x: 551, startPoint y: 250, endPoint x: 540, endPoint y: 207, distance: 44.4
click at [551, 250] on span "Very pessimistic" at bounding box center [546, 245] width 85 height 16
click at [504, 250] on input "Very pessimistic" at bounding box center [491, 245] width 26 height 26
radio input "true"
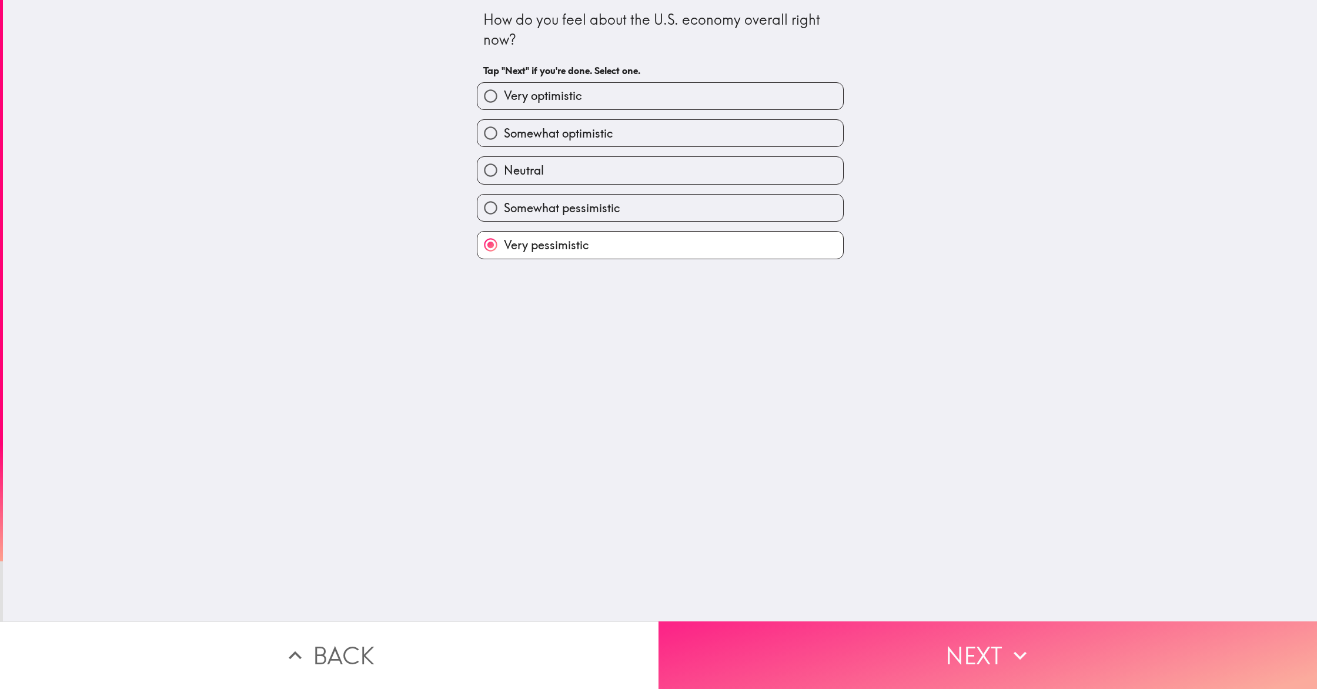
click at [883, 633] on button "Next" at bounding box center [988, 656] width 659 height 68
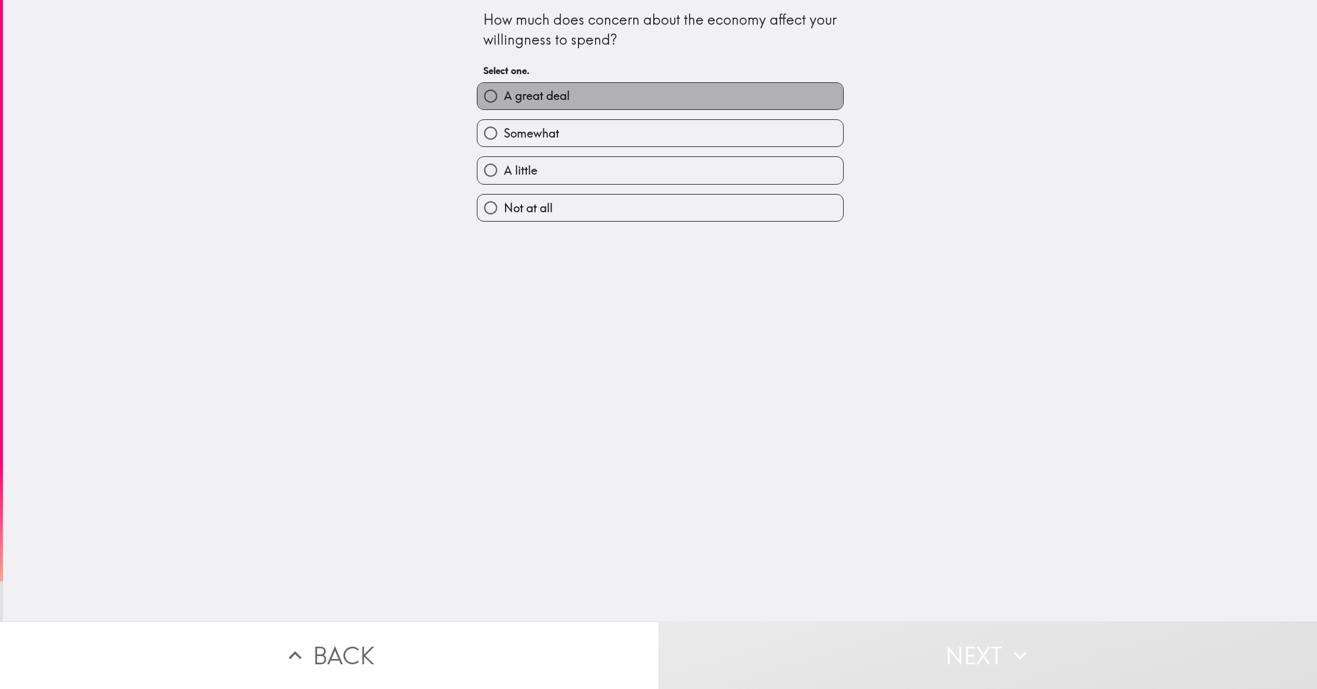
drag, startPoint x: 539, startPoint y: 96, endPoint x: 576, endPoint y: 163, distance: 76.1
click at [539, 96] on span "A great deal" at bounding box center [537, 96] width 66 height 16
click at [504, 96] on input "A great deal" at bounding box center [491, 96] width 26 height 26
radio input "true"
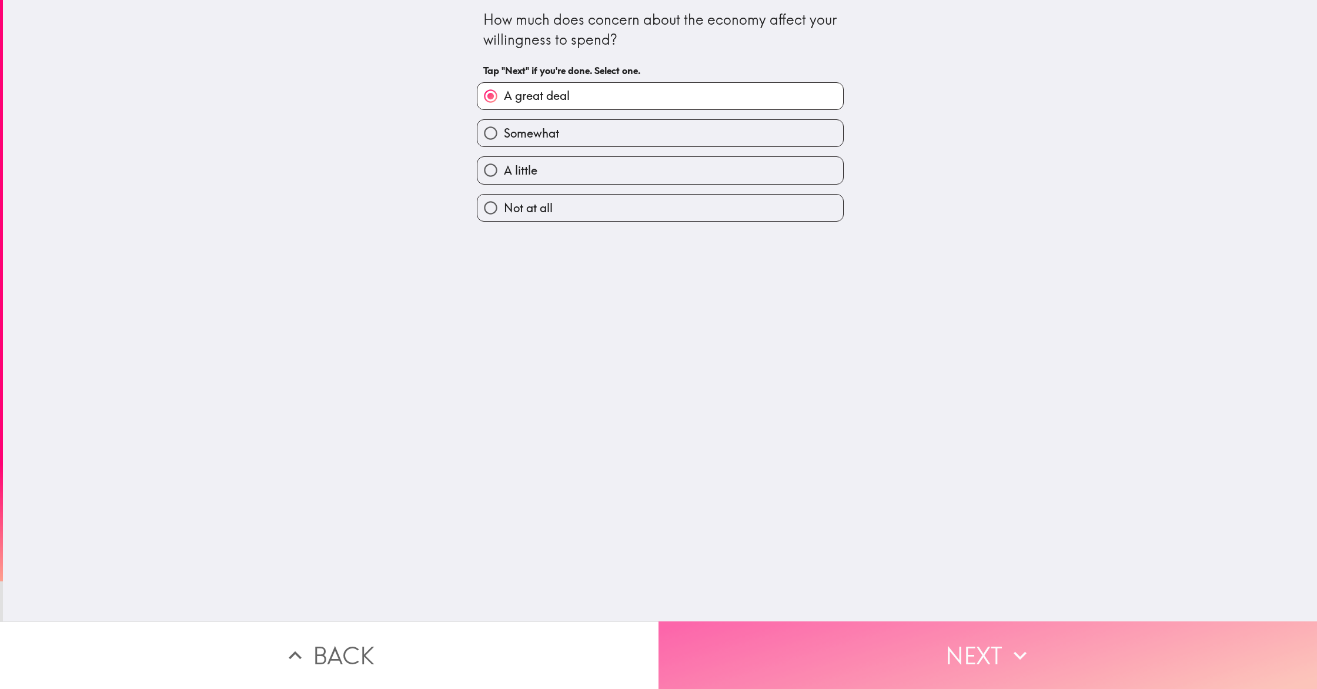
click at [897, 638] on button "Next" at bounding box center [988, 656] width 659 height 68
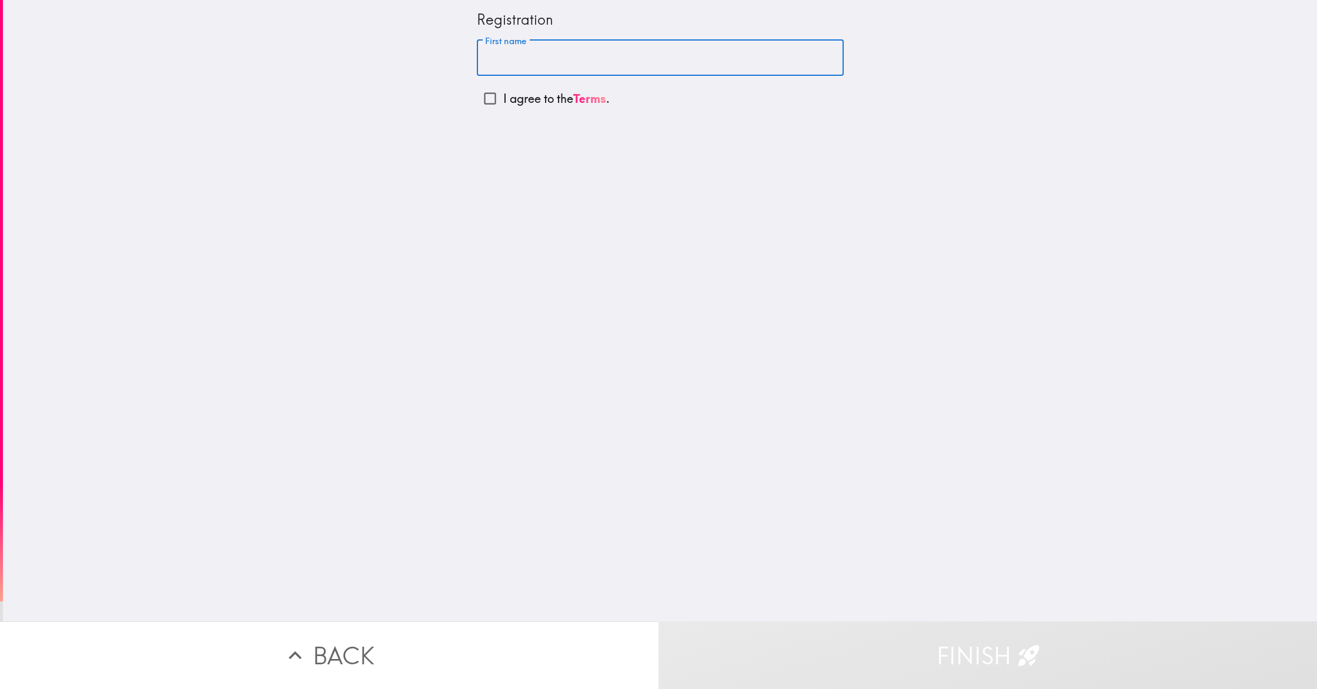
click at [530, 62] on input "First name" at bounding box center [660, 58] width 367 height 36
type input "[PERSON_NAME]"
click at [496, 100] on input "I agree to the Terms ." at bounding box center [490, 98] width 26 height 26
checkbox input "true"
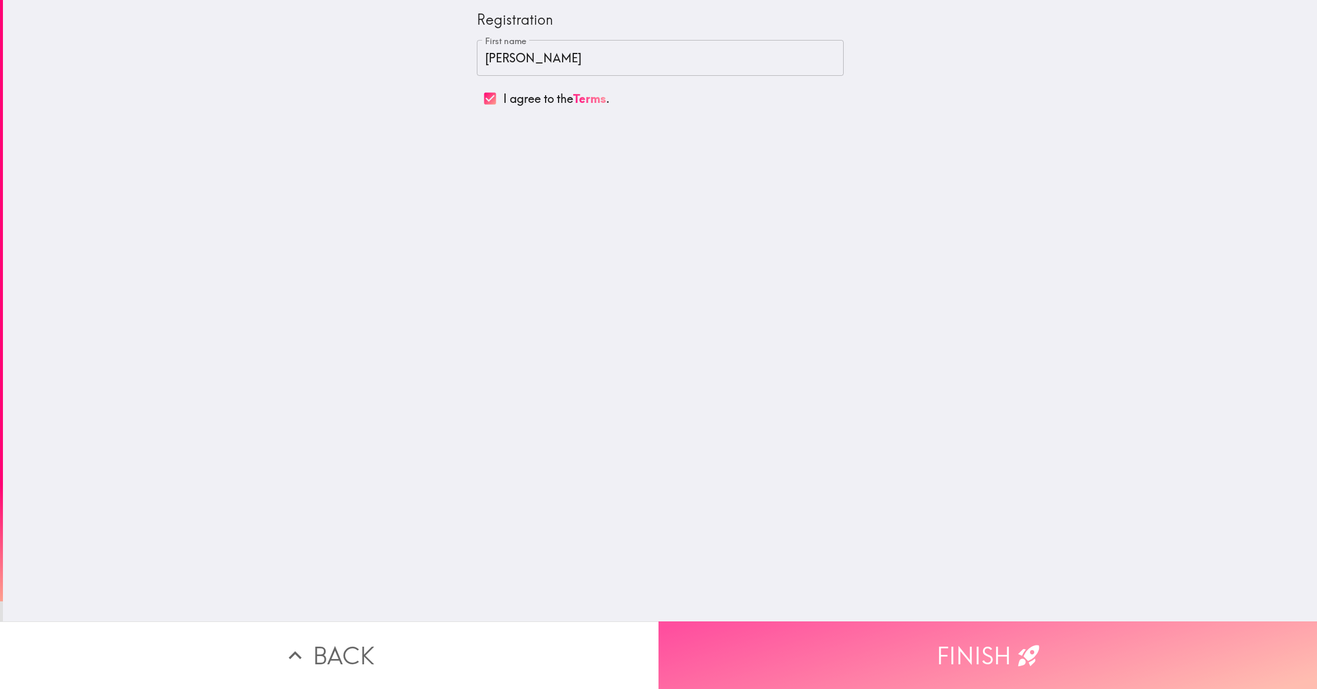
click at [872, 662] on button "Finish" at bounding box center [988, 656] width 659 height 68
